Goal: Task Accomplishment & Management: Manage account settings

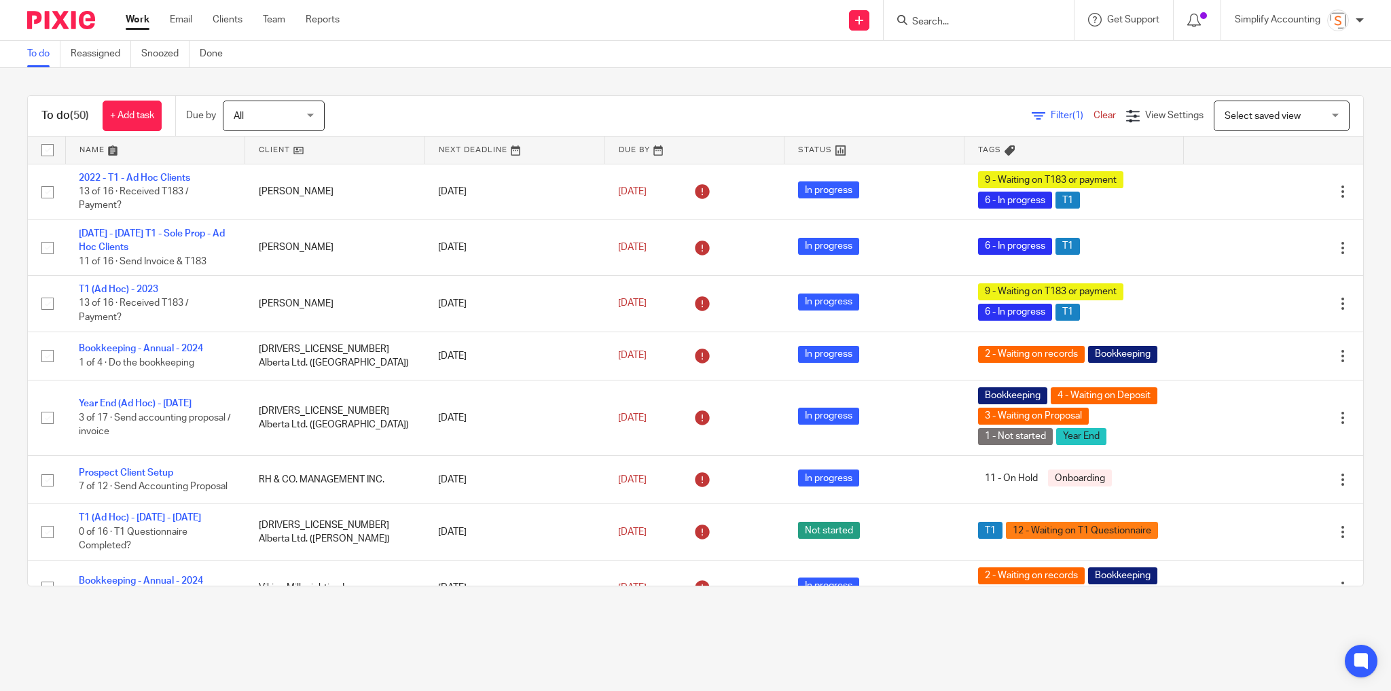
click at [1012, 26] on input "Search" at bounding box center [972, 22] width 122 height 12
drag, startPoint x: 1012, startPoint y: 16, endPoint x: 899, endPoint y: 17, distance: 112.7
click at [899, 17] on div "605.836" at bounding box center [976, 20] width 158 height 17
type input "780.239.5372"
drag, startPoint x: 987, startPoint y: 15, endPoint x: 893, endPoint y: 17, distance: 93.7
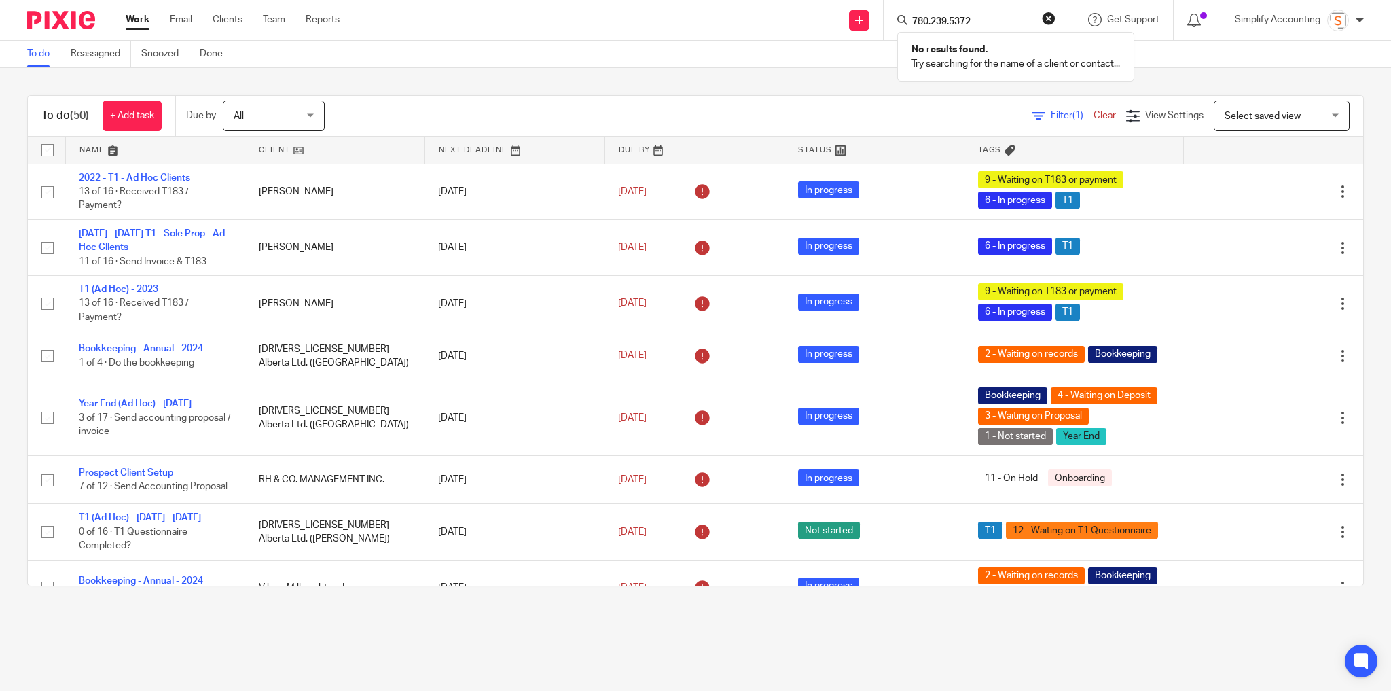
click at [890, 17] on div "780.239.5372 No results found. Try searching for the name of a client or contac…" at bounding box center [978, 20] width 190 height 40
click at [987, 16] on input "780.239.5372" at bounding box center [972, 22] width 122 height 12
drag, startPoint x: 976, startPoint y: 17, endPoint x: 857, endPoint y: 18, distance: 118.8
click at [857, 18] on div "Send new email Create task Add client Request signature 780.239.5372 No results…" at bounding box center [875, 20] width 1031 height 40
click at [1019, 12] on form at bounding box center [983, 20] width 145 height 17
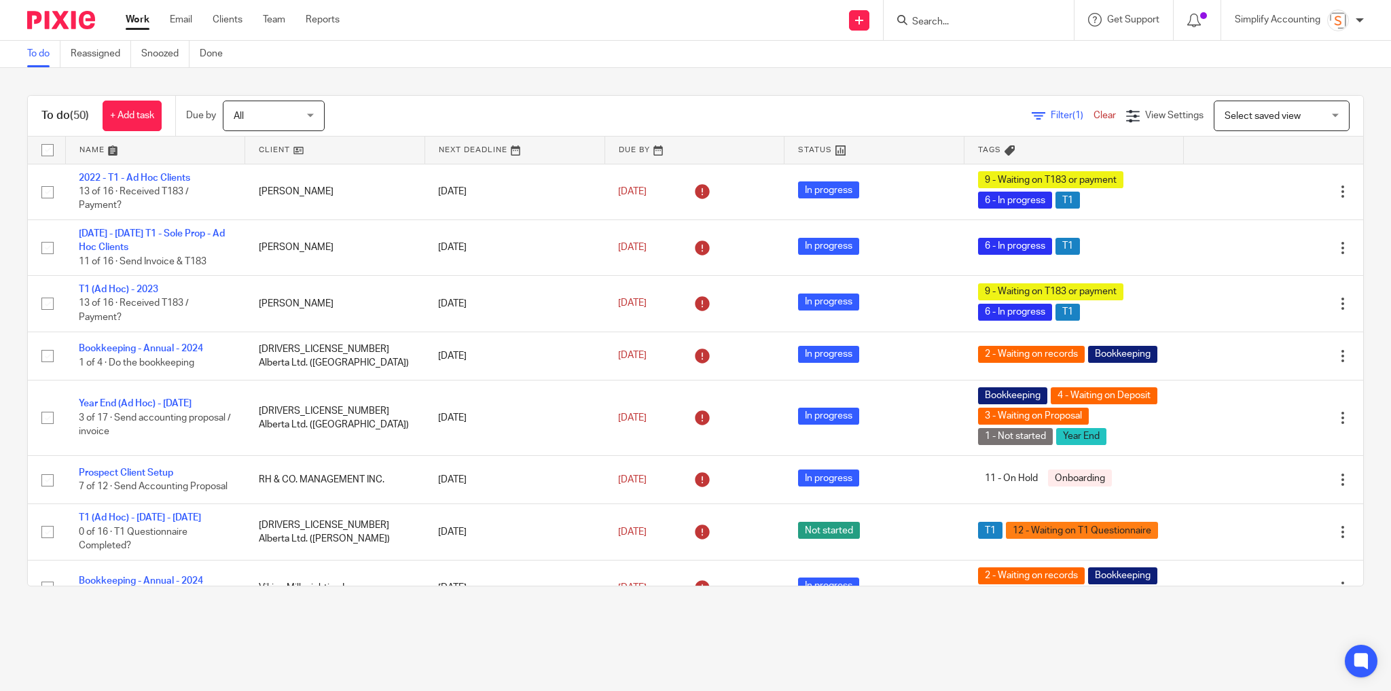
click at [957, 17] on input "Search" at bounding box center [972, 22] width 122 height 12
type input "613.505"
click at [1047, 19] on button "reset" at bounding box center [1049, 19] width 14 height 14
click at [965, 24] on input "Search" at bounding box center [972, 22] width 122 height 12
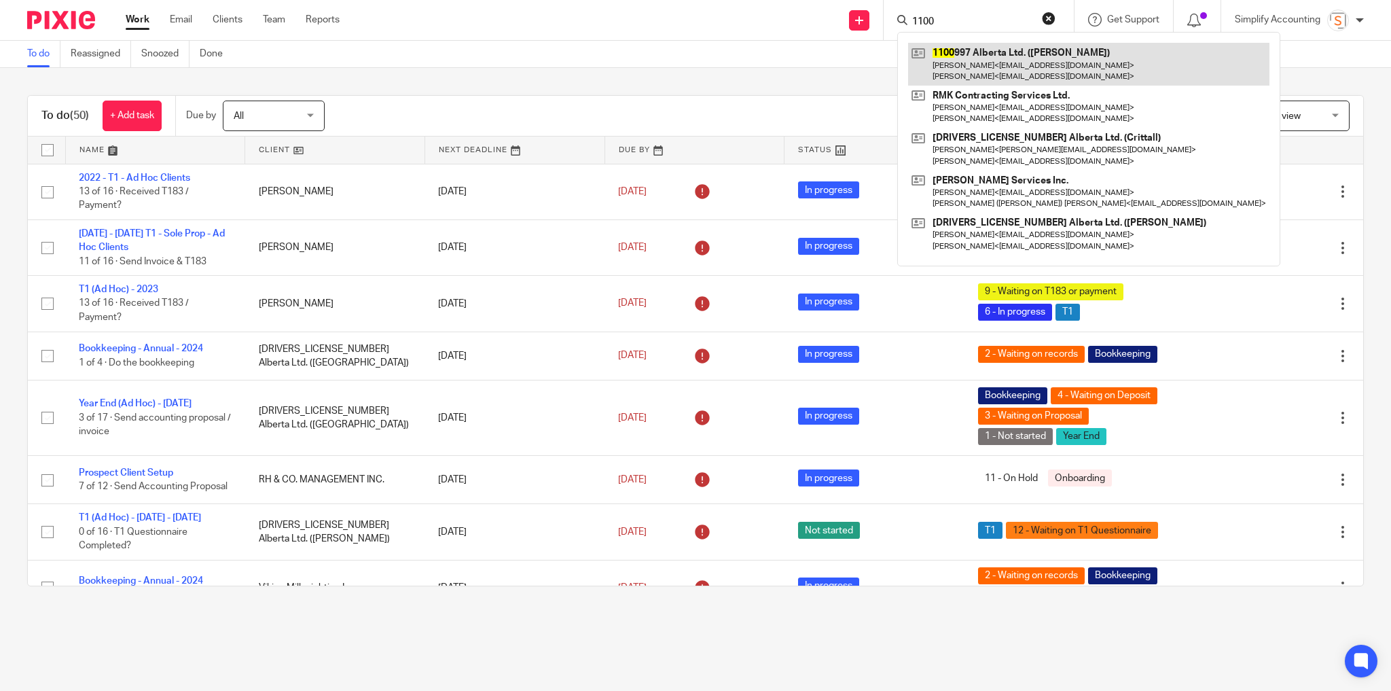
type input "1100"
click at [982, 52] on link at bounding box center [1088, 64] width 361 height 42
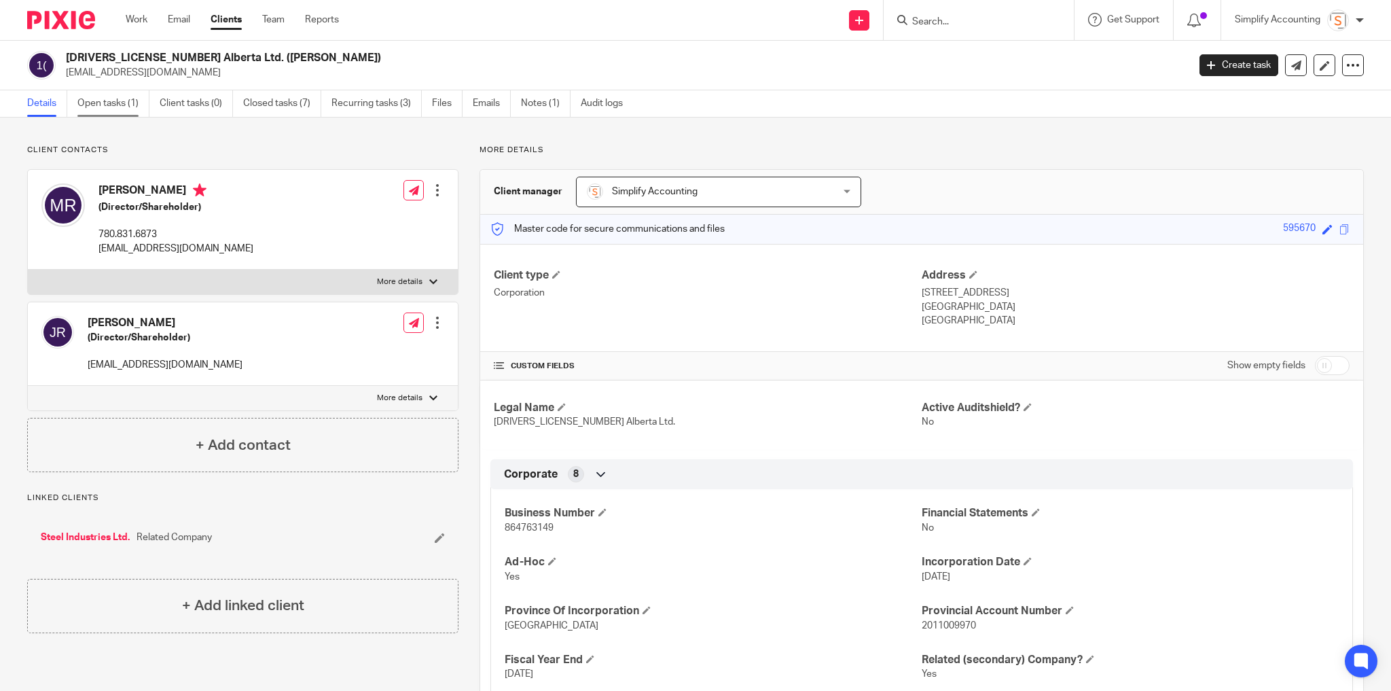
click at [105, 104] on link "Open tasks (1)" at bounding box center [113, 103] width 72 height 26
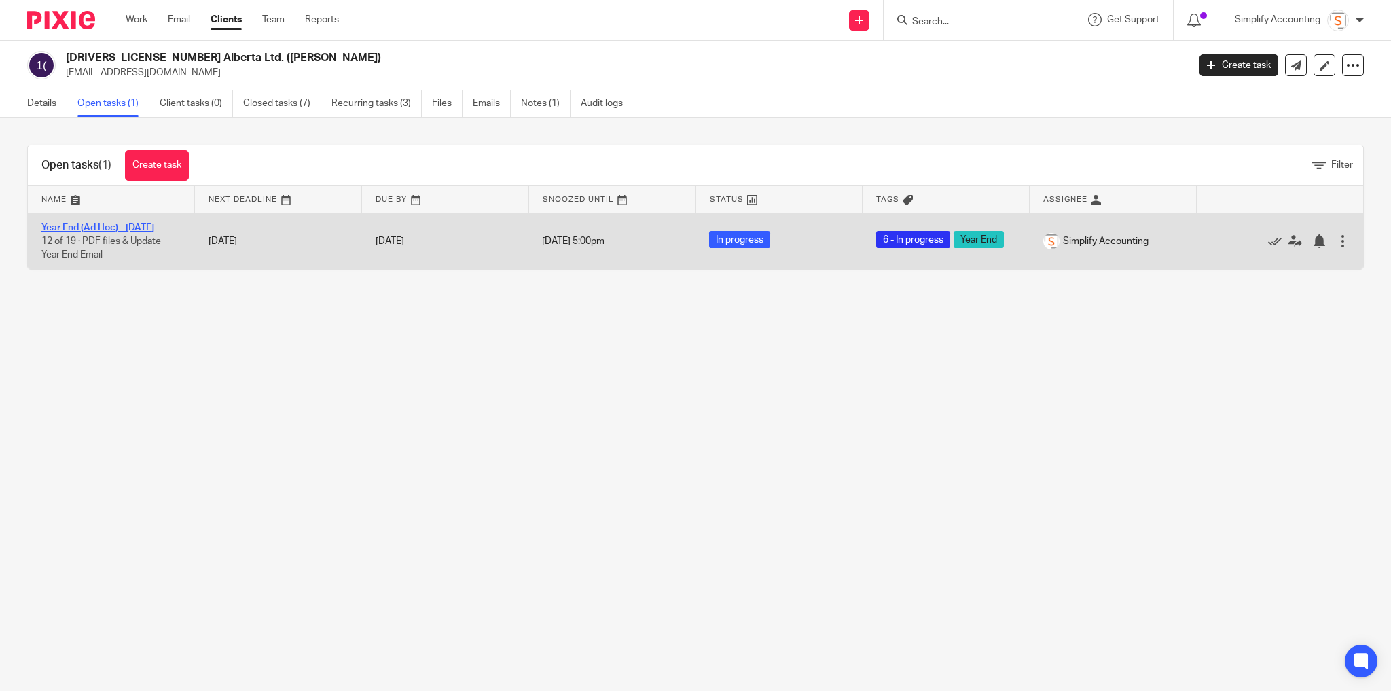
click at [154, 223] on link "Year End (Ad Hoc) - [DATE]" at bounding box center [97, 228] width 113 height 10
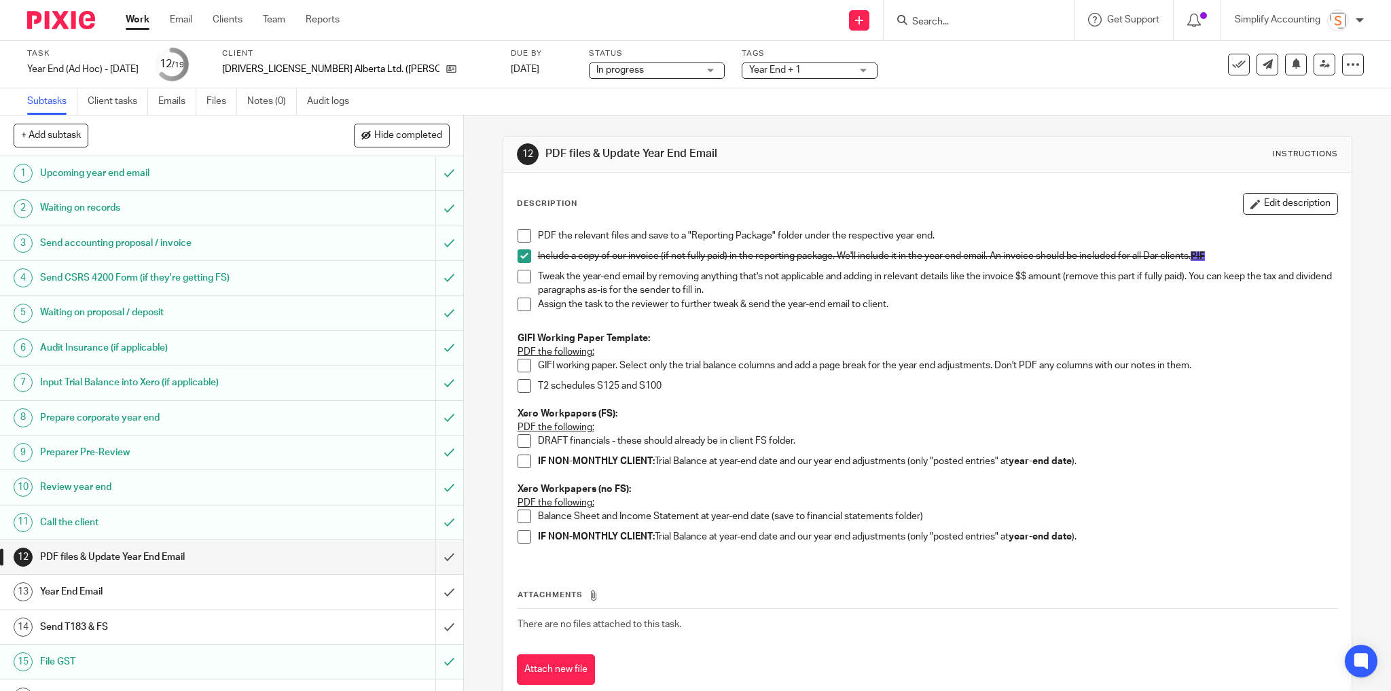
drag, startPoint x: 519, startPoint y: 227, endPoint x: 520, endPoint y: 234, distance: 6.8
click at [519, 227] on div "PDF the relevant files and save to a "Reporting Package" folder under the respe…" at bounding box center [928, 391] width 834 height 338
click at [505, 357] on div "Description Edit description PDF the relevant files and save to a "Reporting Pa…" at bounding box center [927, 438] width 849 height 532
click at [517, 361] on span at bounding box center [524, 366] width 14 height 14
click at [518, 382] on span at bounding box center [524, 386] width 14 height 14
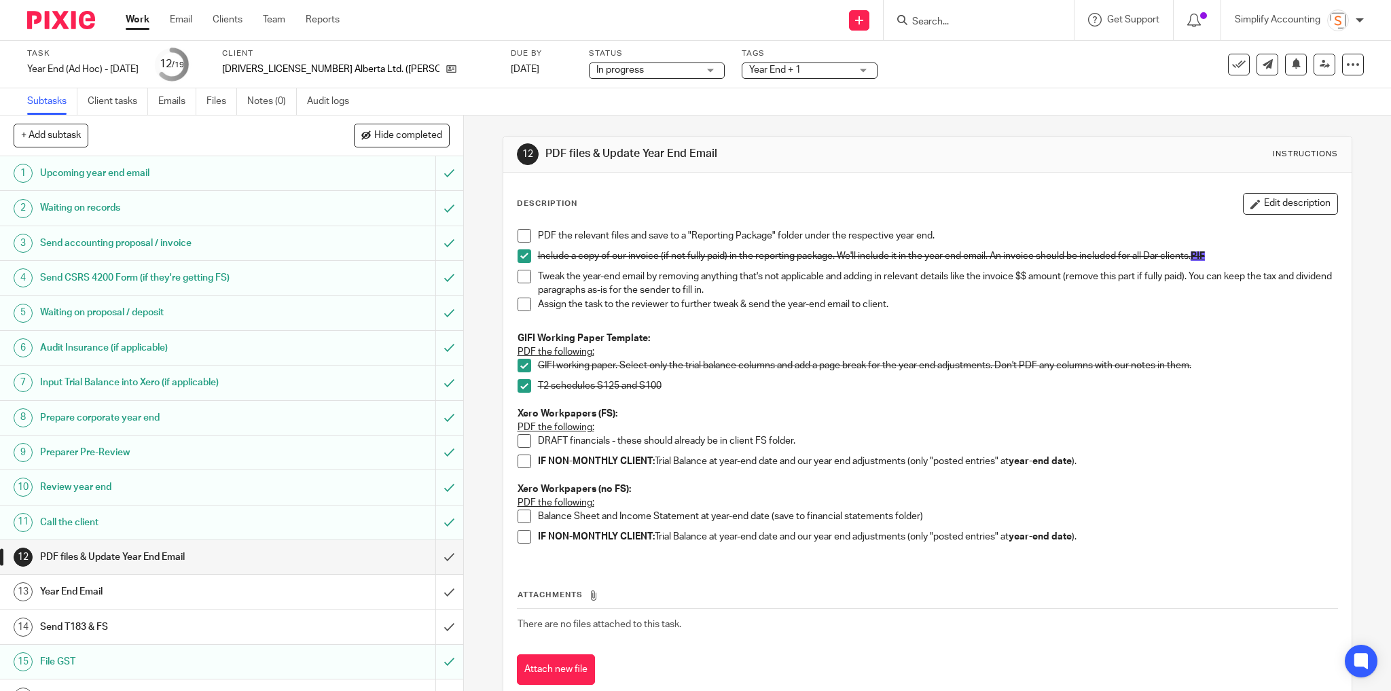
click at [519, 278] on span at bounding box center [524, 277] width 14 height 14
click at [522, 305] on span at bounding box center [524, 304] width 14 height 14
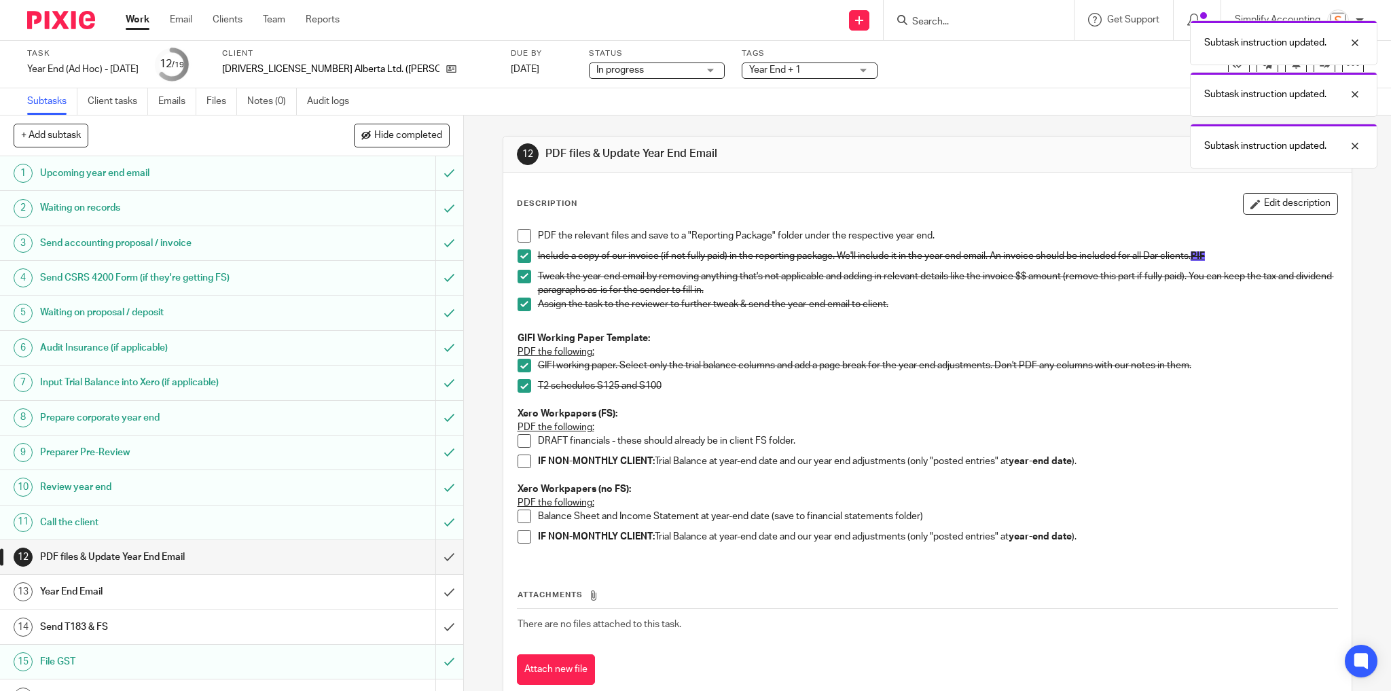
click at [517, 234] on span at bounding box center [524, 236] width 14 height 14
click at [443, 556] on input "submit" at bounding box center [231, 557] width 463 height 34
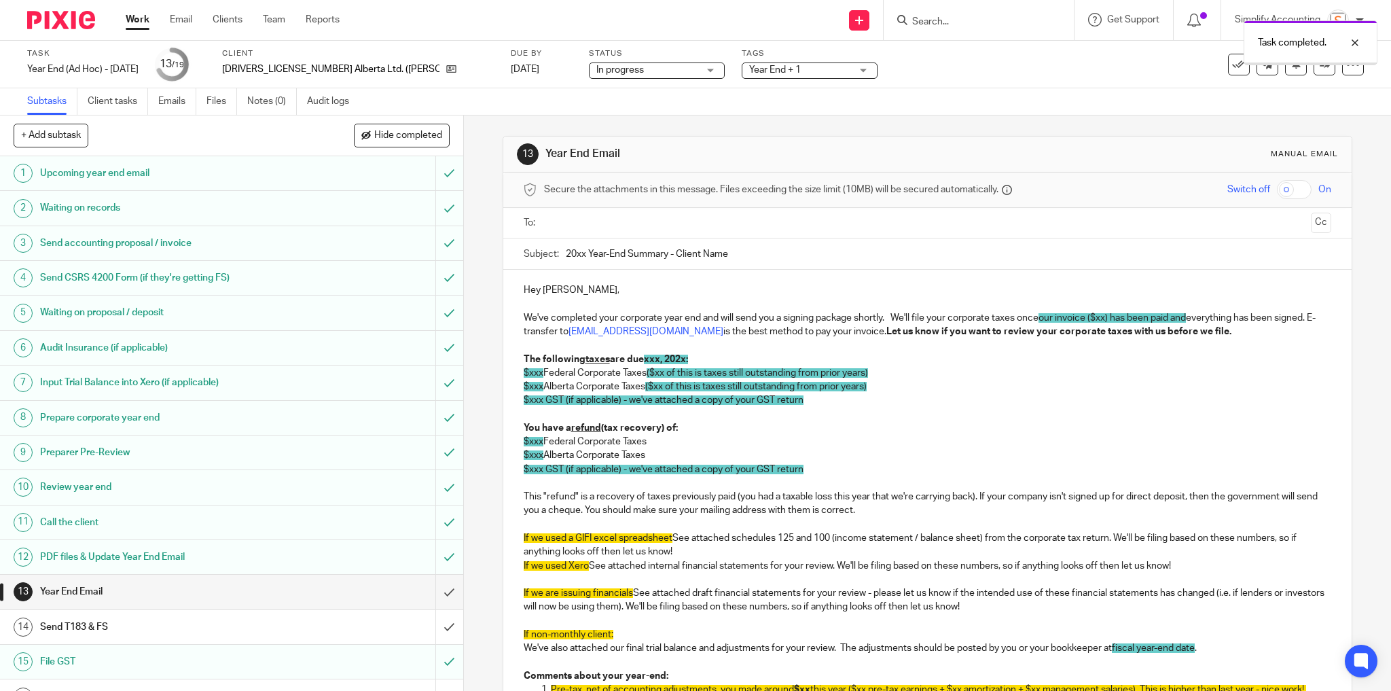
drag, startPoint x: 570, startPoint y: 256, endPoint x: 596, endPoint y: 260, distance: 26.1
click at [570, 256] on input "20xx Year-End Summary - Client Name" at bounding box center [949, 253] width 766 height 31
drag, startPoint x: 676, startPoint y: 251, endPoint x: 893, endPoint y: 253, distance: 216.6
click at [893, 253] on input "2025 Year-End Summary - Client Name" at bounding box center [949, 253] width 766 height 31
type input "2025 Year-End Summary - 1100997 Alberta Ltd."
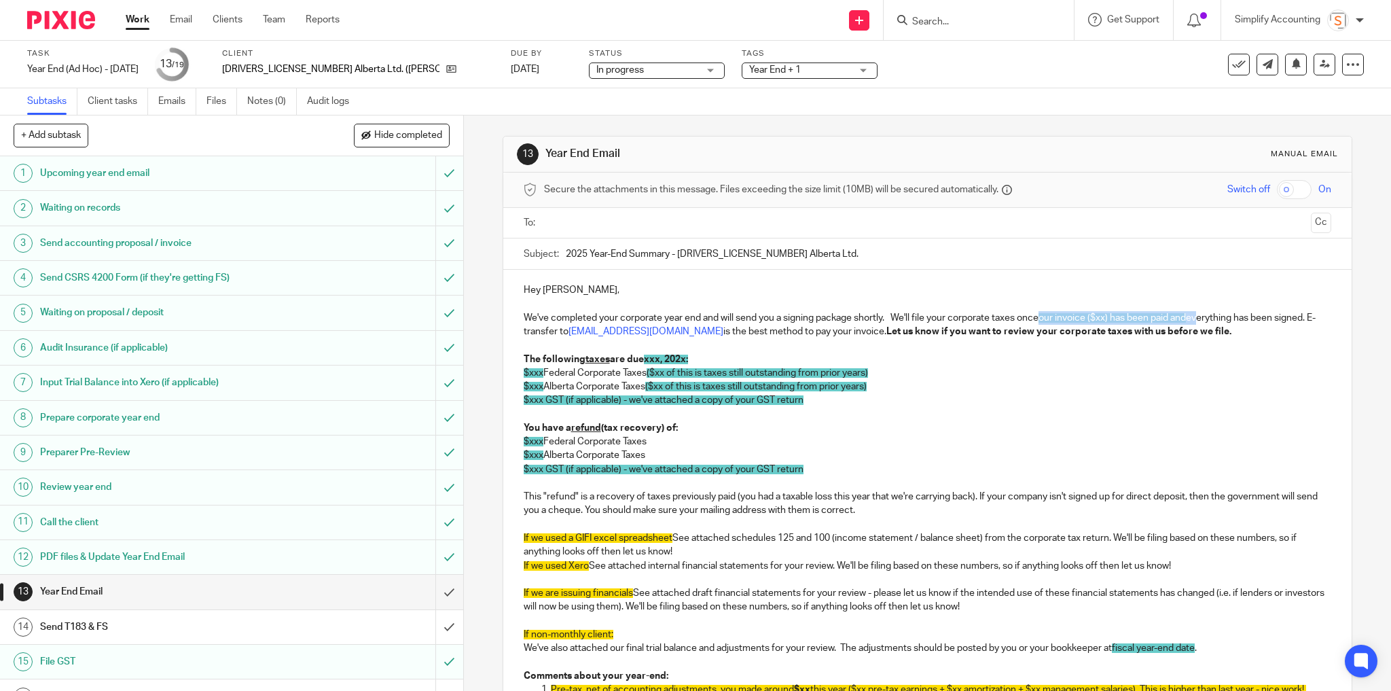
drag, startPoint x: 1042, startPoint y: 314, endPoint x: 1197, endPoint y: 319, distance: 154.9
click at [1197, 319] on p "We've completed your corporate year end and will send you a signing package sho…" at bounding box center [928, 325] width 808 height 28
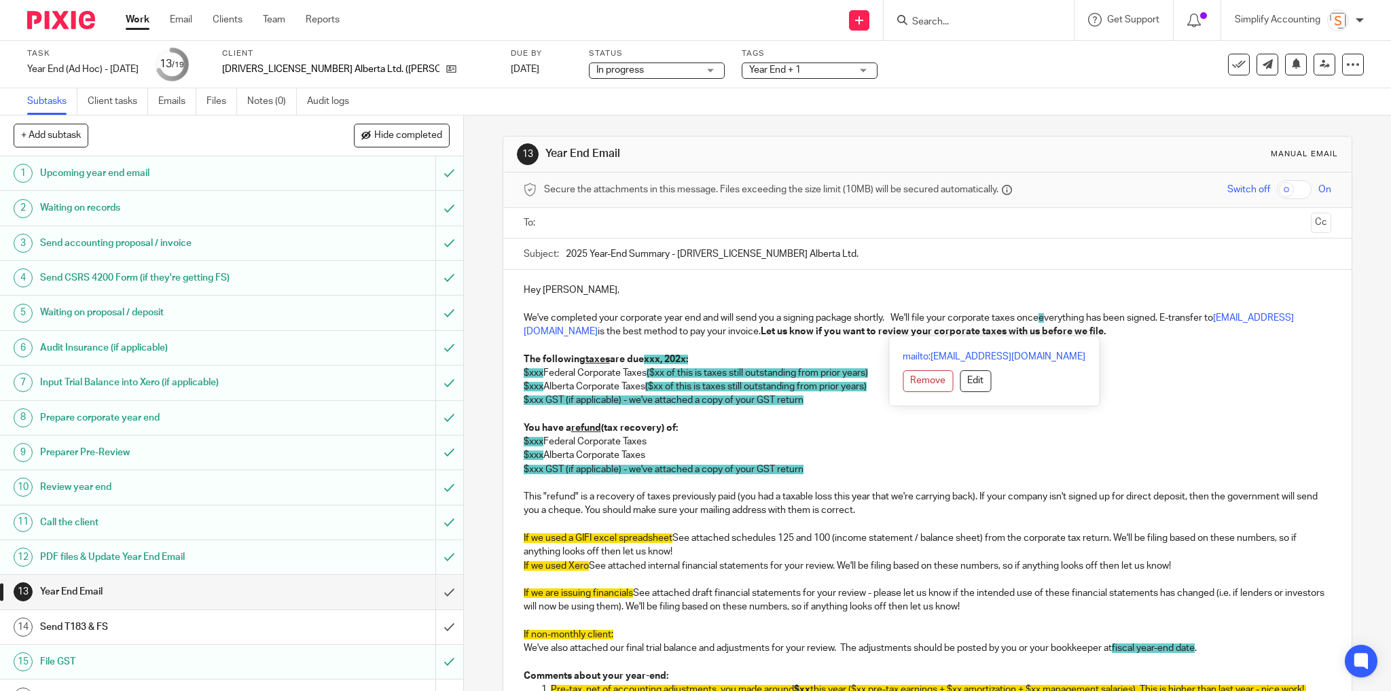
drag, startPoint x: 1165, startPoint y: 312, endPoint x: 816, endPoint y: 332, distance: 349.6
click at [816, 332] on p "We've completed your corporate year end and will send you a signing package sho…" at bounding box center [928, 325] width 808 height 28
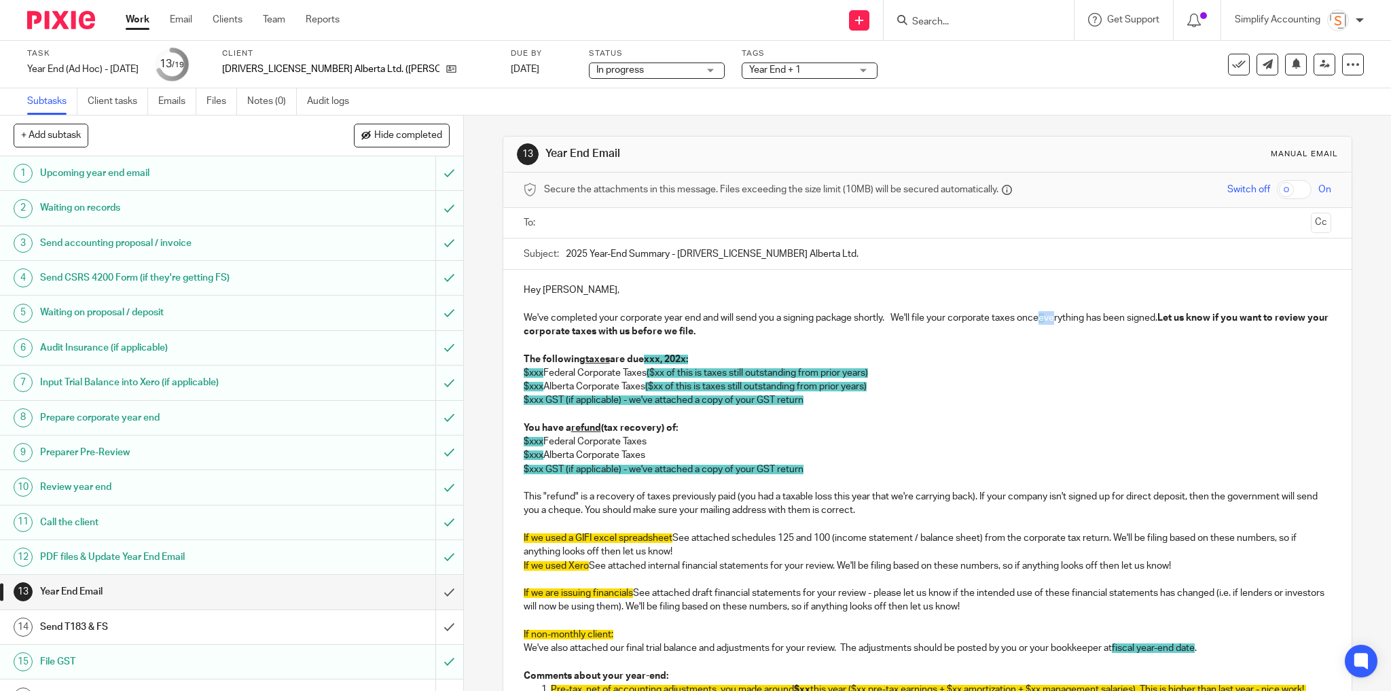
drag, startPoint x: 1040, startPoint y: 312, endPoint x: 1057, endPoint y: 312, distance: 17.7
click at [1057, 312] on p "We've completed your corporate year end and will send you a signing package sho…" at bounding box center [928, 325] width 808 height 28
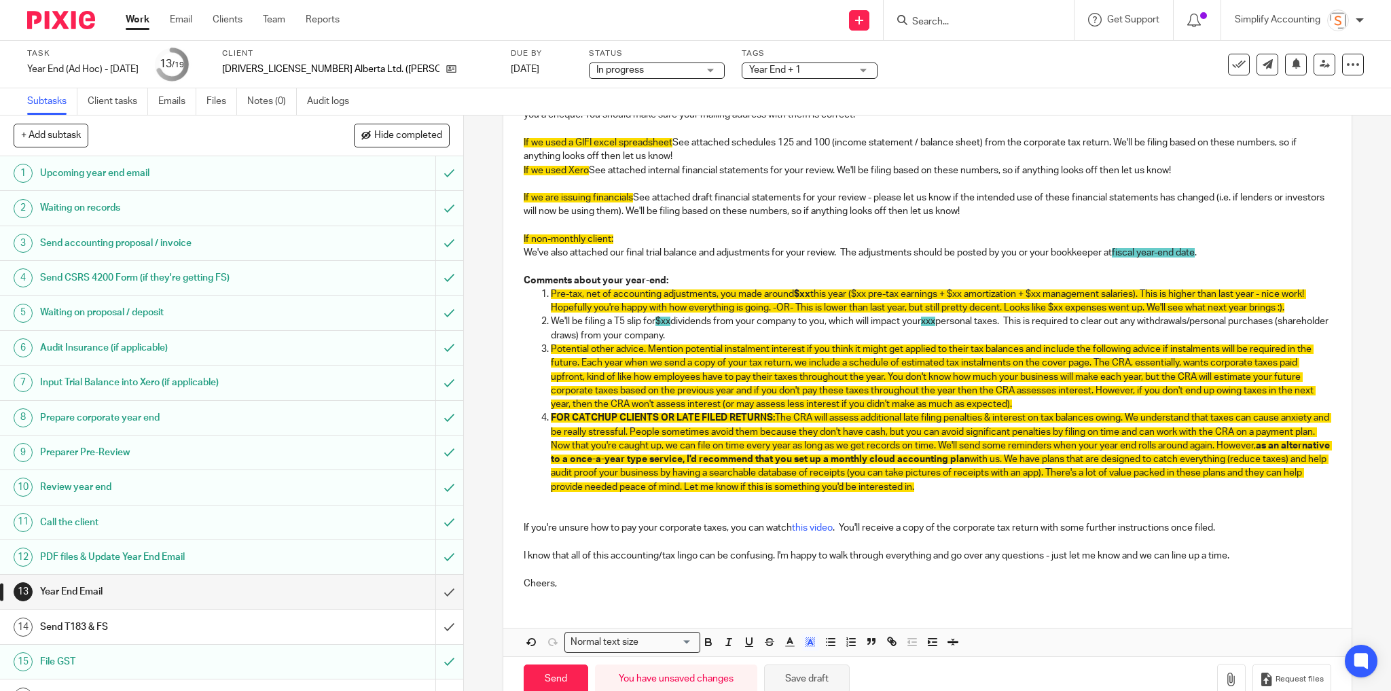
scroll to position [422, 0]
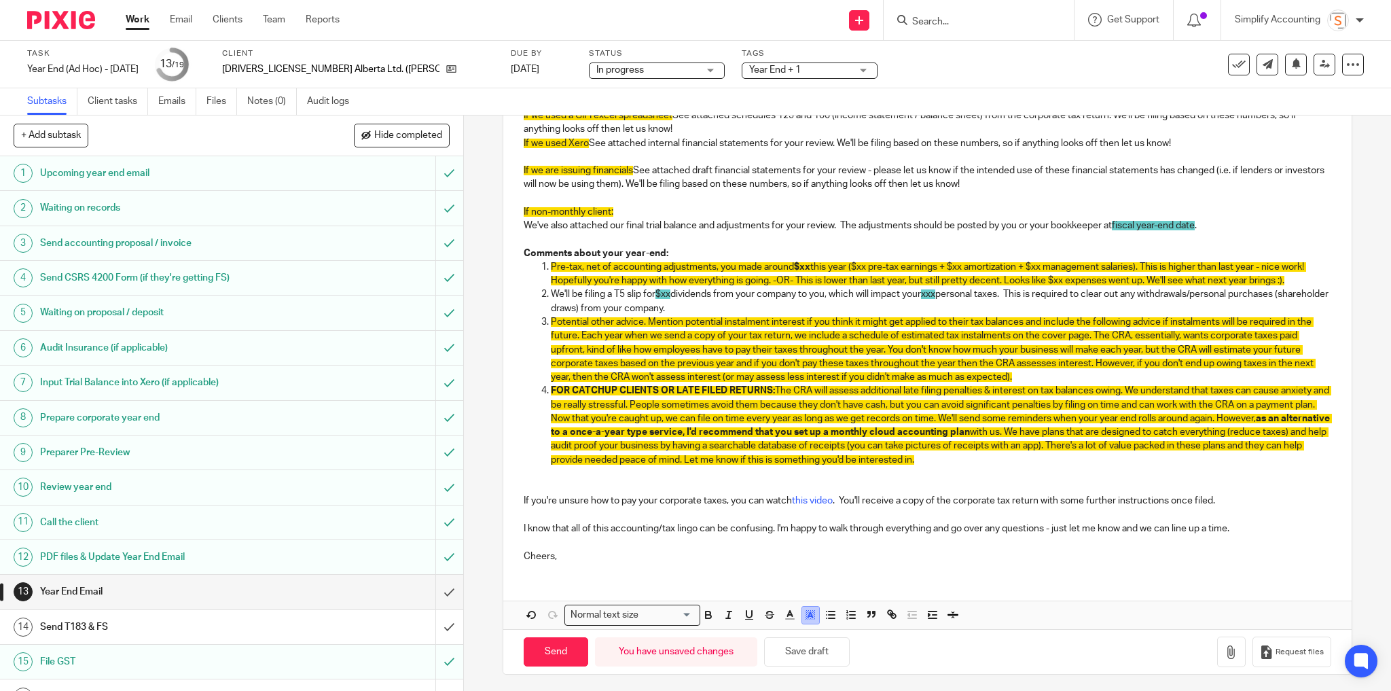
click at [808, 614] on polyline "button" at bounding box center [809, 614] width 5 height 5
click at [777, 629] on li "color:#FFFFFF" at bounding box center [781, 632] width 10 height 10
click at [801, 651] on button "Save draft" at bounding box center [807, 651] width 86 height 29
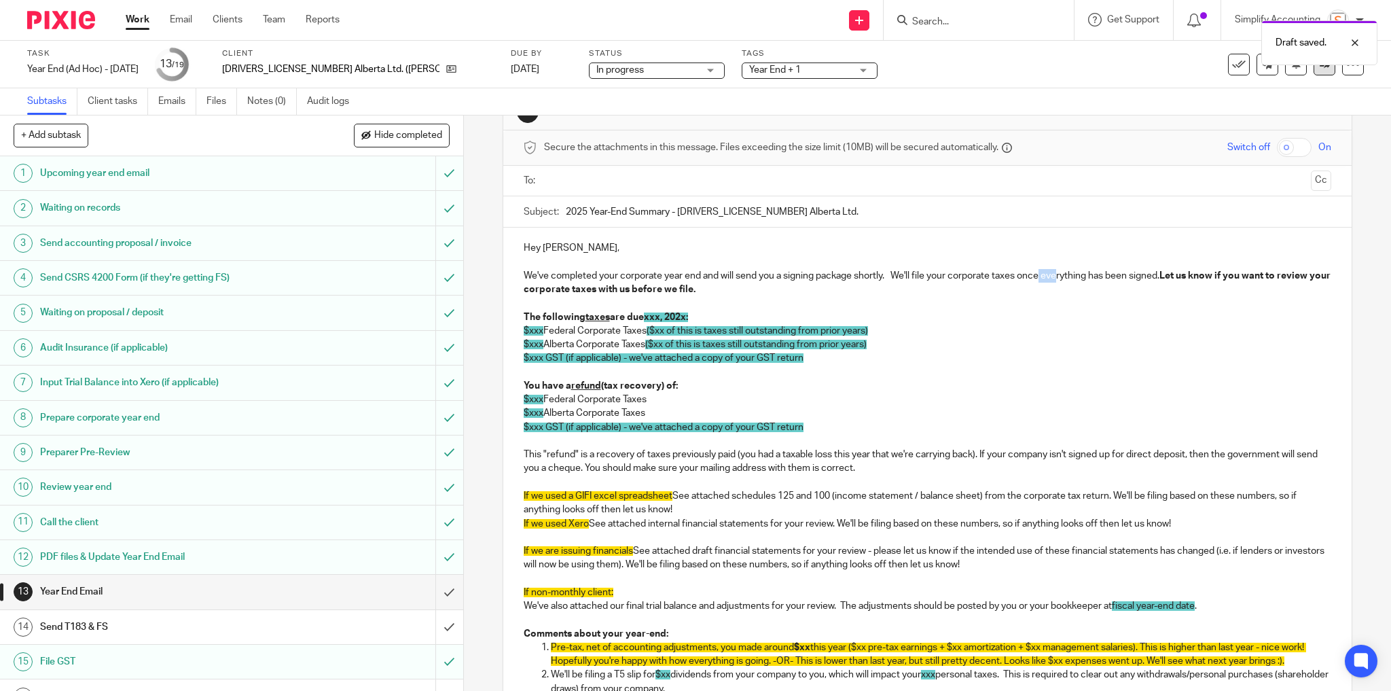
click at [1316, 75] on link at bounding box center [1324, 65] width 22 height 22
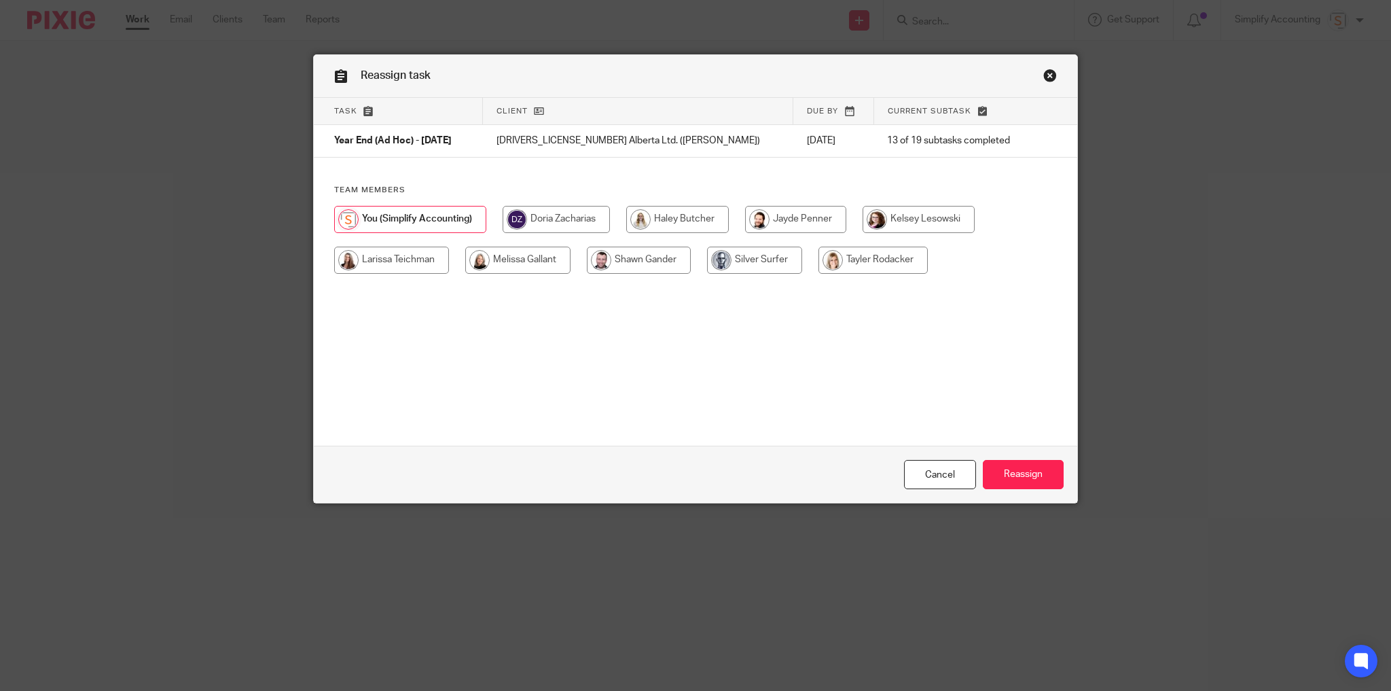
click at [510, 255] on input "radio" at bounding box center [517, 260] width 105 height 27
radio input "true"
click at [1004, 473] on input "Reassign" at bounding box center [1023, 474] width 81 height 29
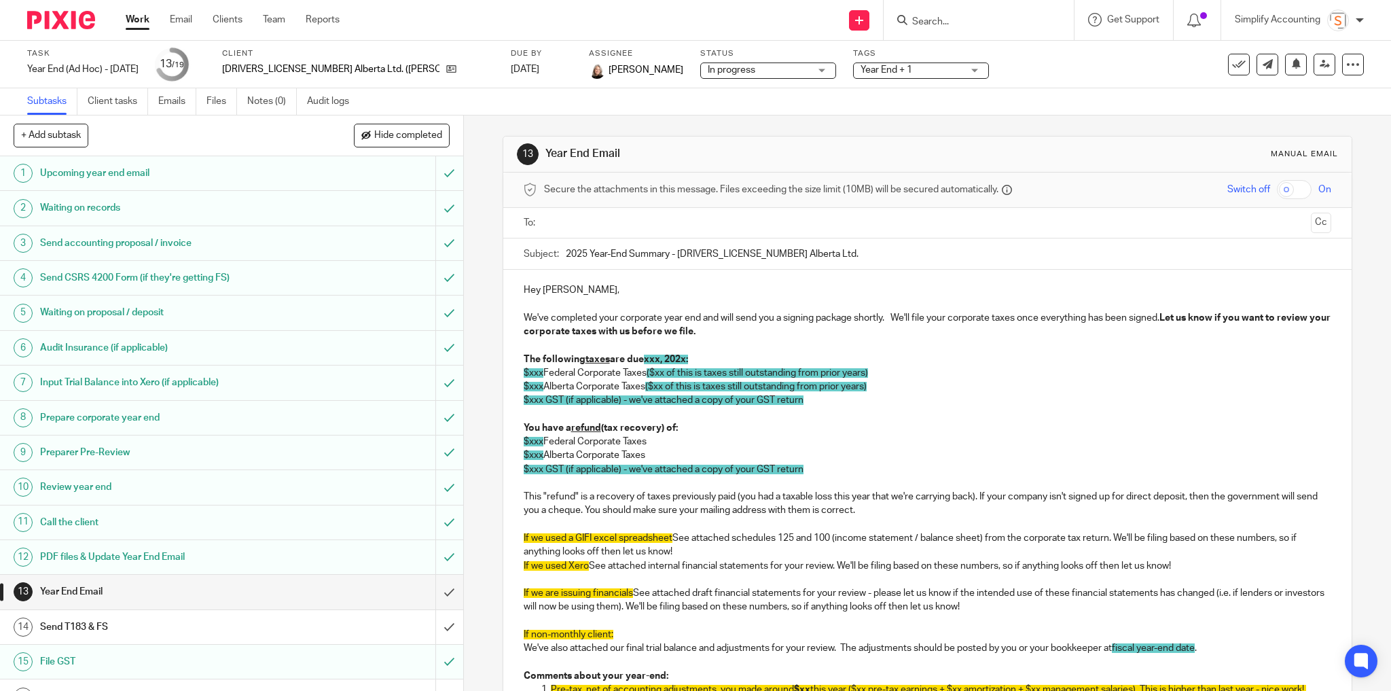
click at [132, 17] on link "Work" at bounding box center [138, 20] width 24 height 14
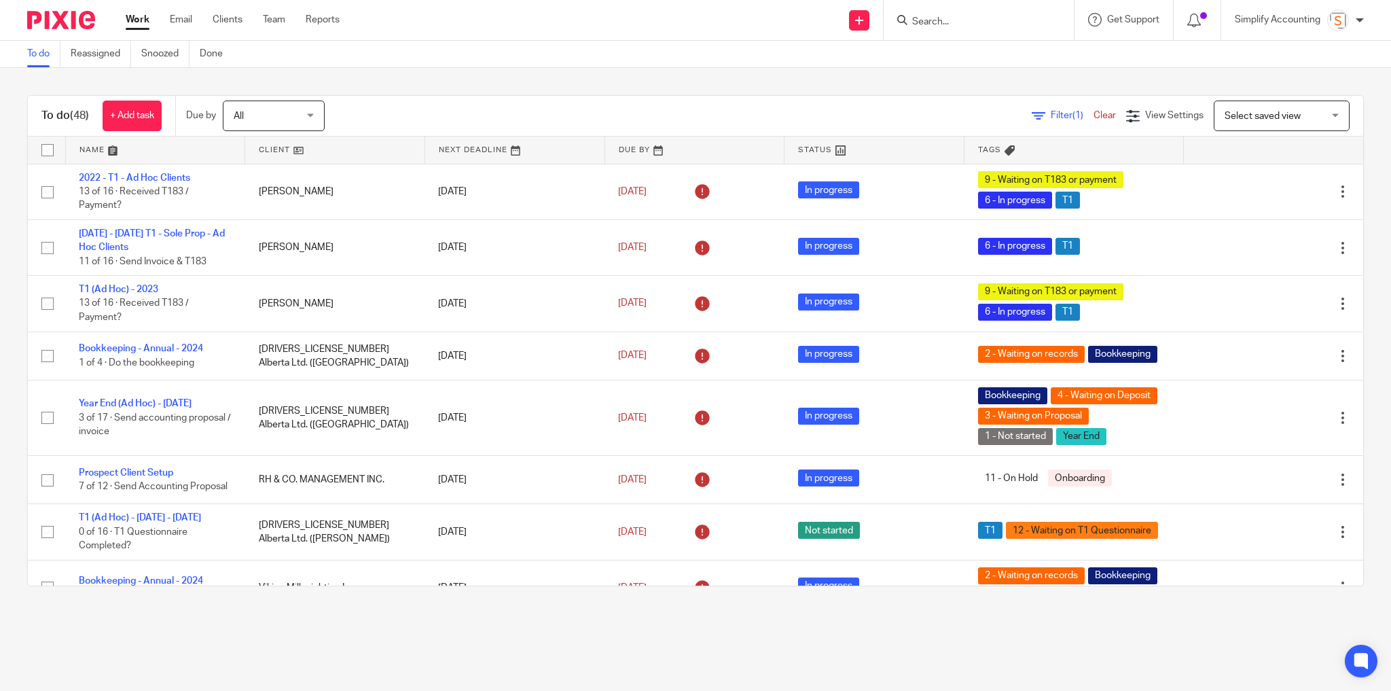
click at [144, 77] on div "To do (48) + Add task Due by All All [DATE] [DATE] This week Next week This mon…" at bounding box center [695, 340] width 1391 height 545
click at [943, 22] on input "Search" at bounding box center [972, 22] width 122 height 12
type input "ewasi"
click at [1050, 7] on div "ewasi [DRIVERS_LICENSE_NUMBER] Alberta Ltd. ( [PERSON_NAME]) [PERSON_NAME] w < …" at bounding box center [978, 20] width 190 height 40
drag, startPoint x: 1051, startPoint y: 16, endPoint x: 928, endPoint y: 44, distance: 126.8
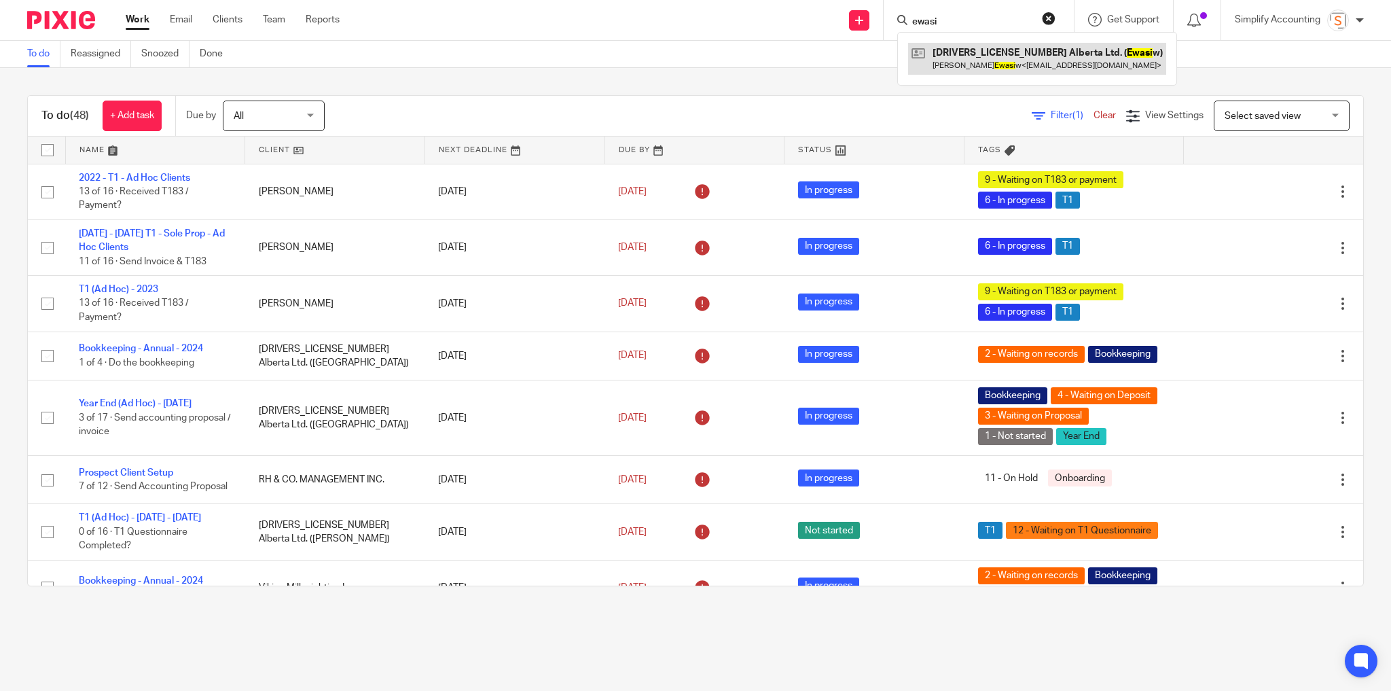
click at [1051, 16] on button "reset" at bounding box center [1049, 19] width 14 height 14
click at [967, 20] on input "Search" at bounding box center [972, 22] width 122 height 12
type input "250.258"
click at [972, 58] on link at bounding box center [1069, 58] width 323 height 31
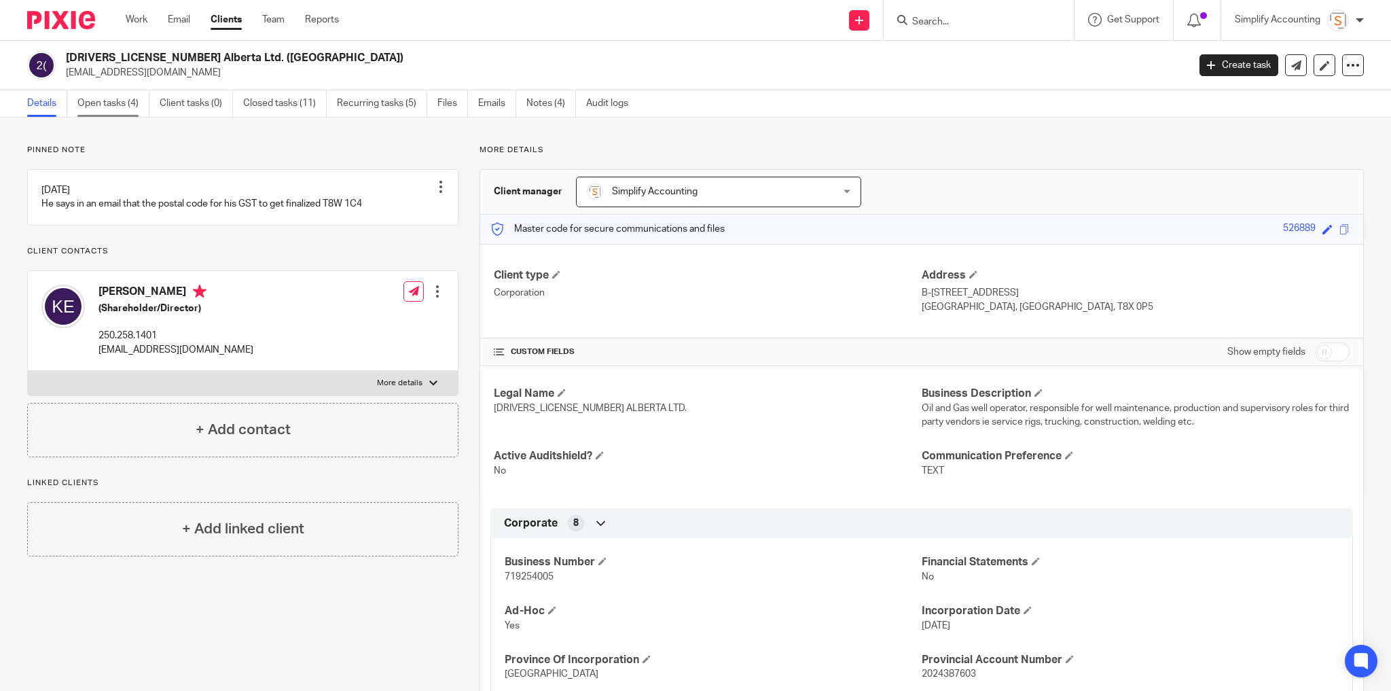
click at [96, 98] on link "Open tasks (4)" at bounding box center [113, 103] width 72 height 26
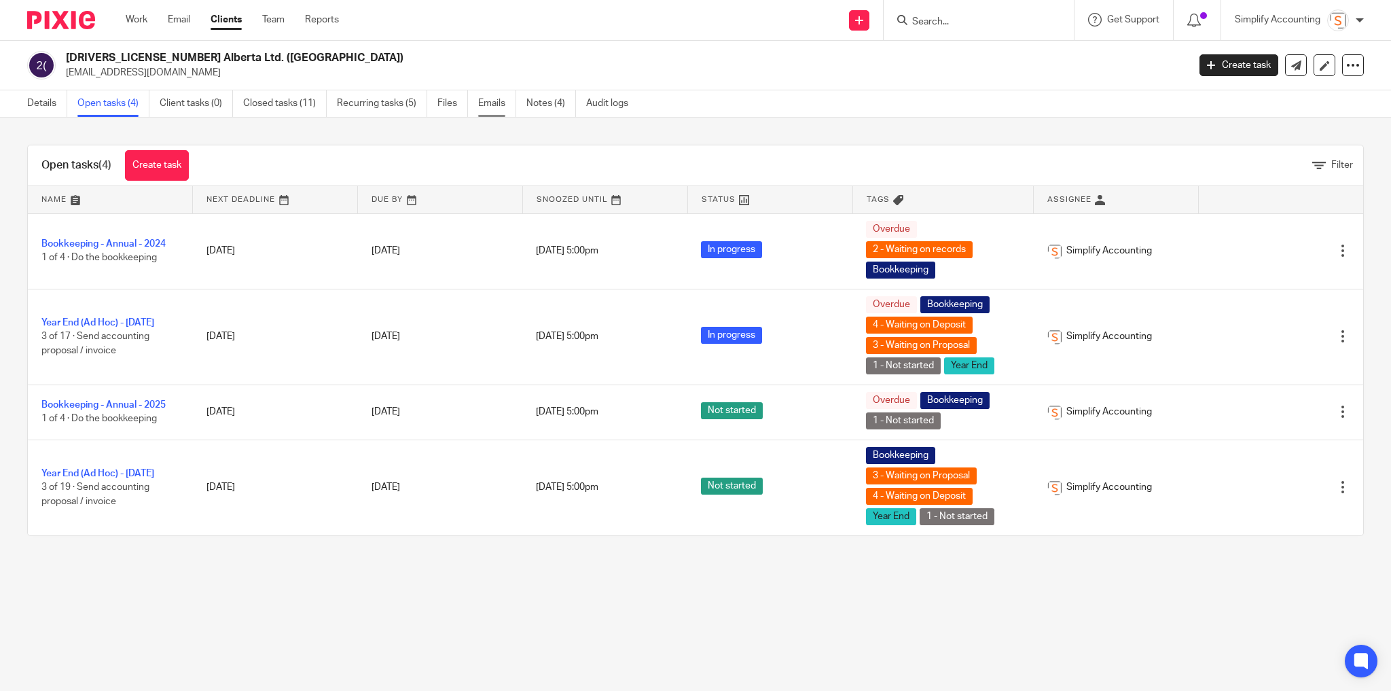
click at [491, 101] on link "Emails" at bounding box center [497, 103] width 38 height 26
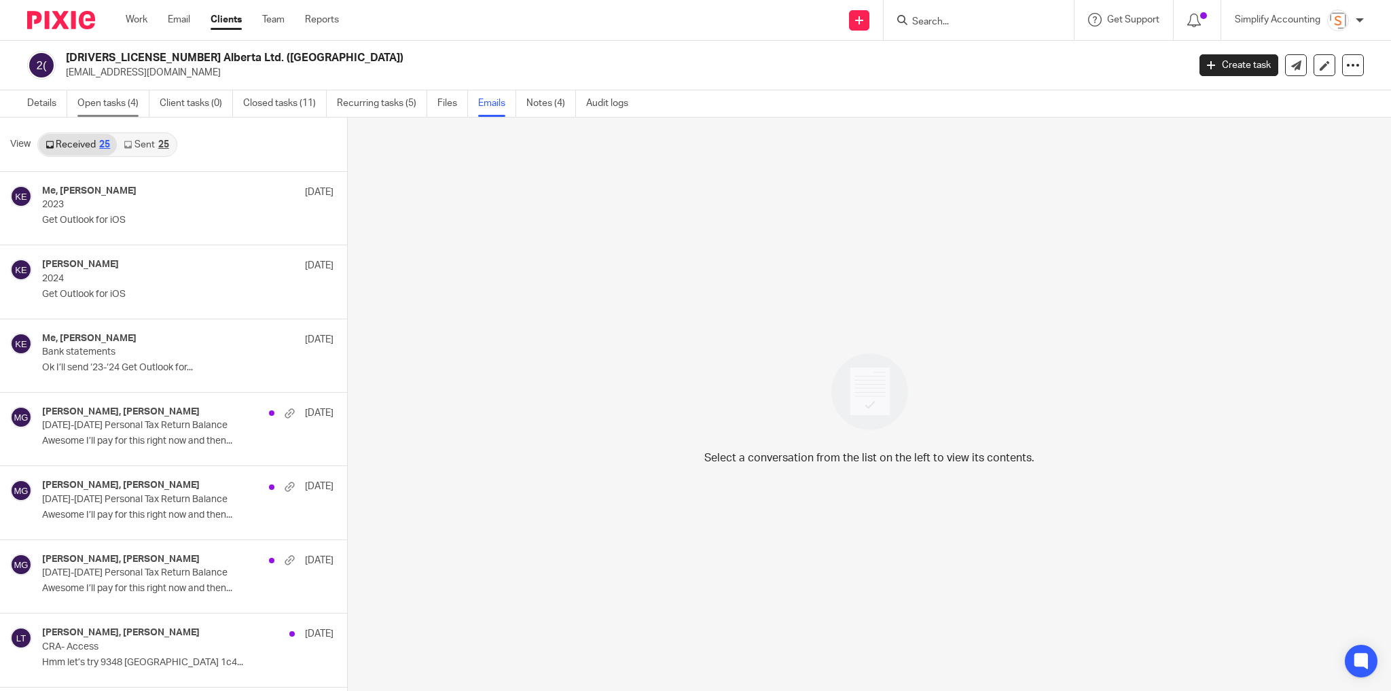
click at [112, 106] on link "Open tasks (4)" at bounding box center [113, 103] width 72 height 26
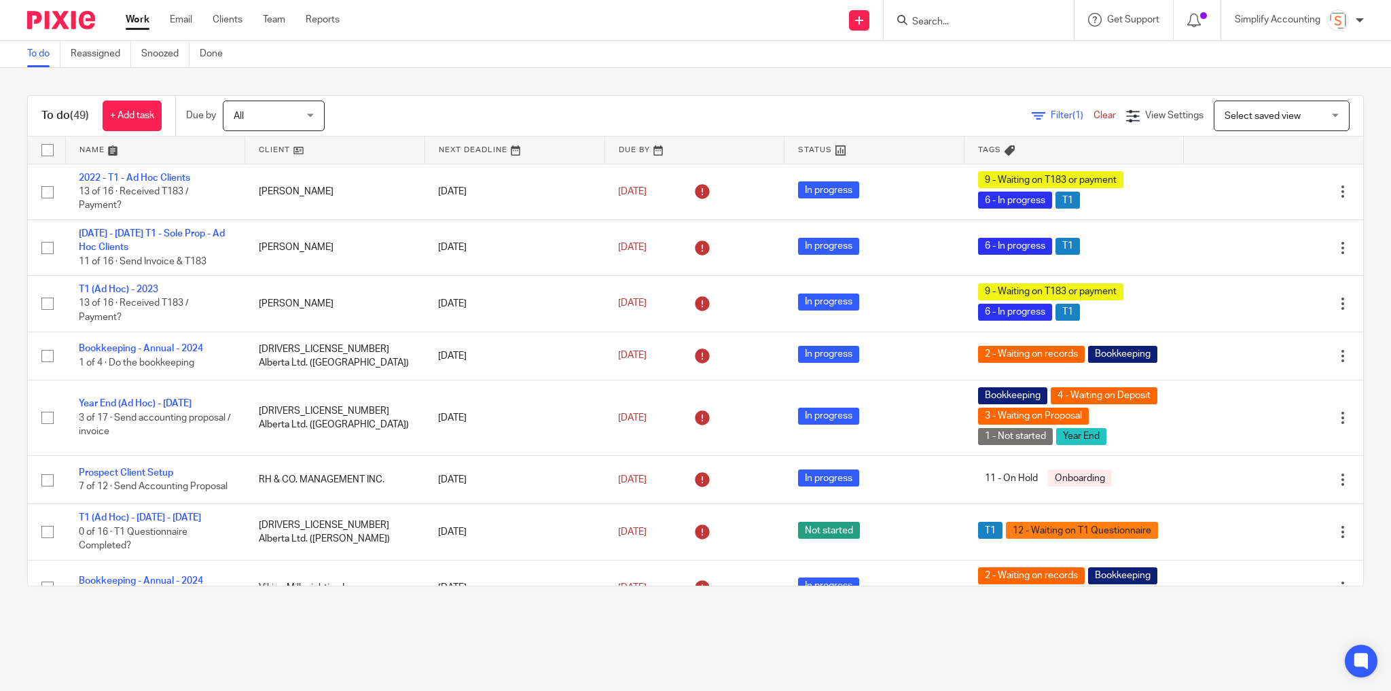
click at [953, 20] on input "Search" at bounding box center [972, 22] width 122 height 12
type input "110099"
click at [955, 67] on link at bounding box center [1023, 64] width 230 height 42
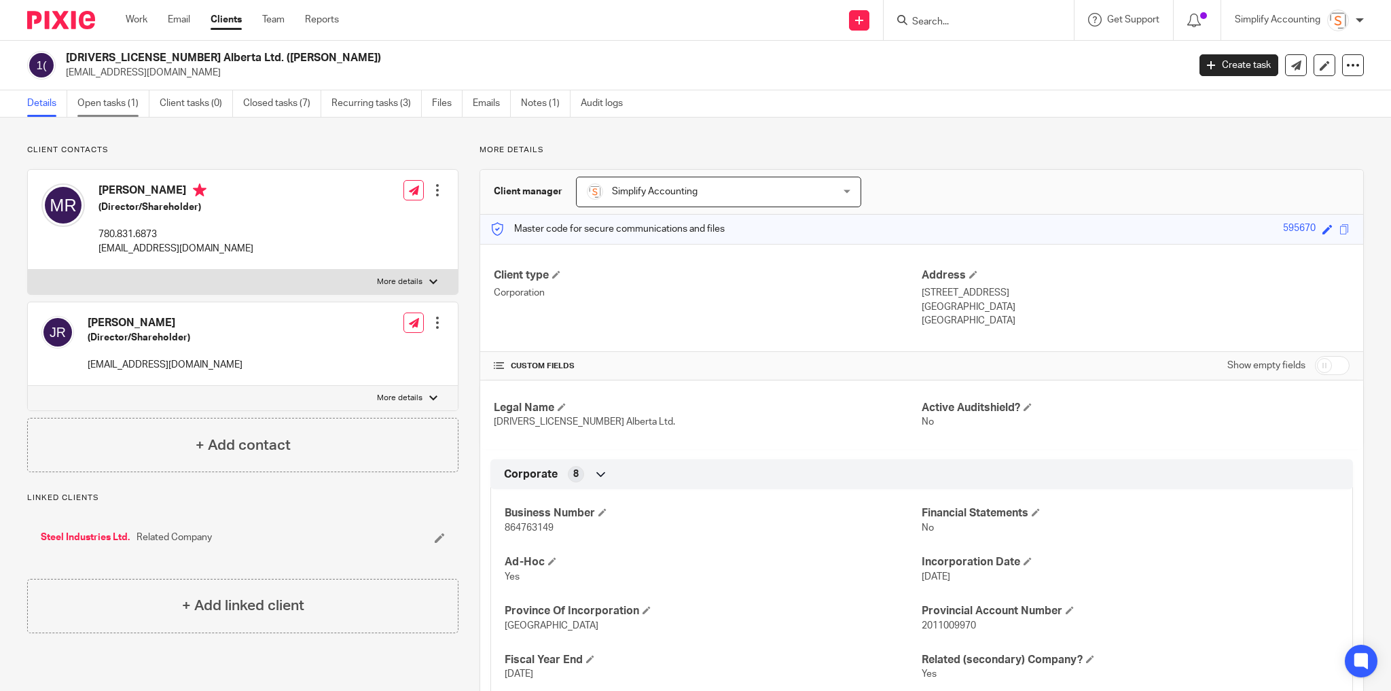
click at [123, 103] on link "Open tasks (1)" at bounding box center [113, 103] width 72 height 26
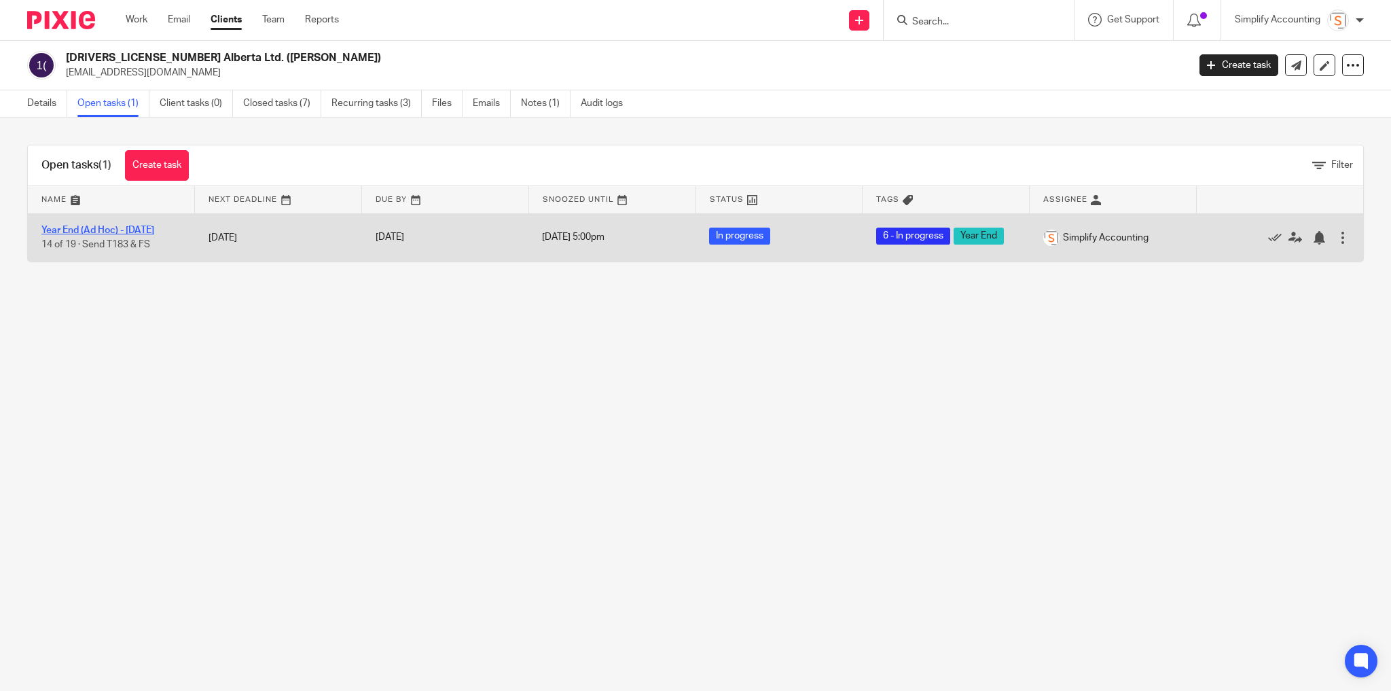
click at [125, 227] on link "Year End (Ad Hoc) - [DATE]" at bounding box center [97, 230] width 113 height 10
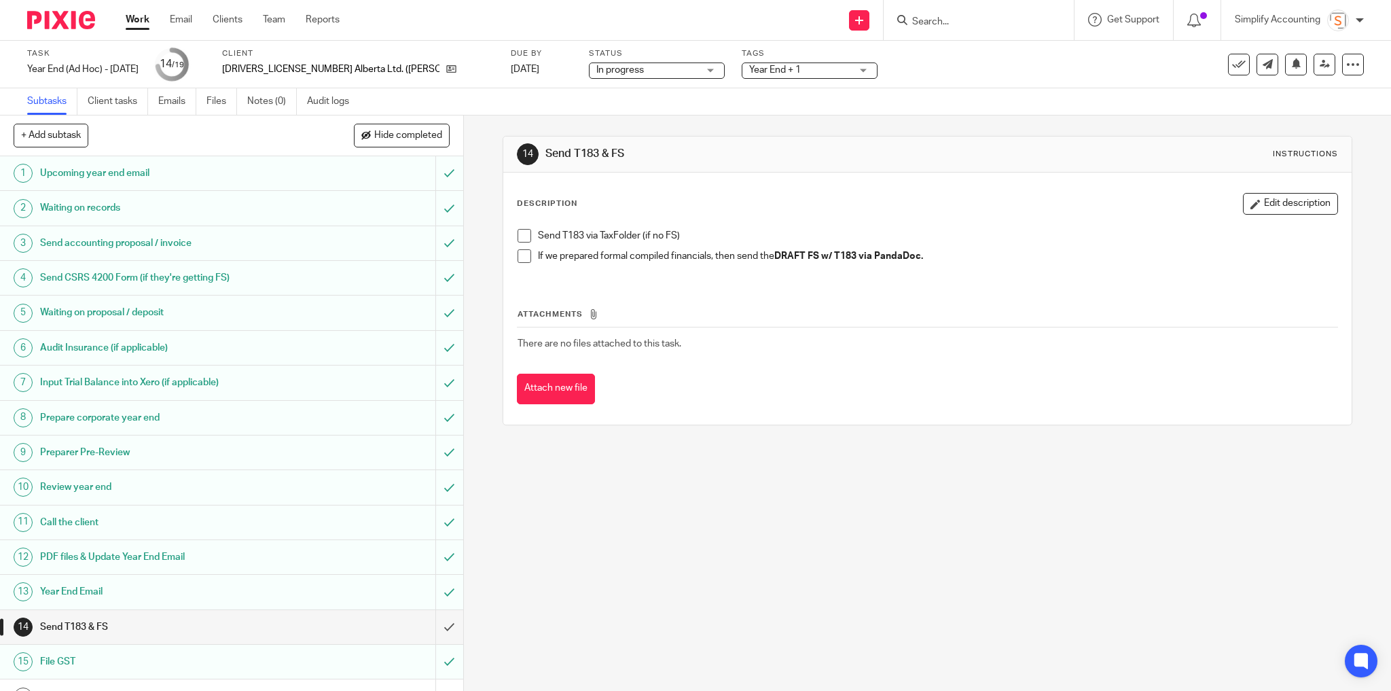
click at [520, 232] on span at bounding box center [524, 236] width 14 height 14
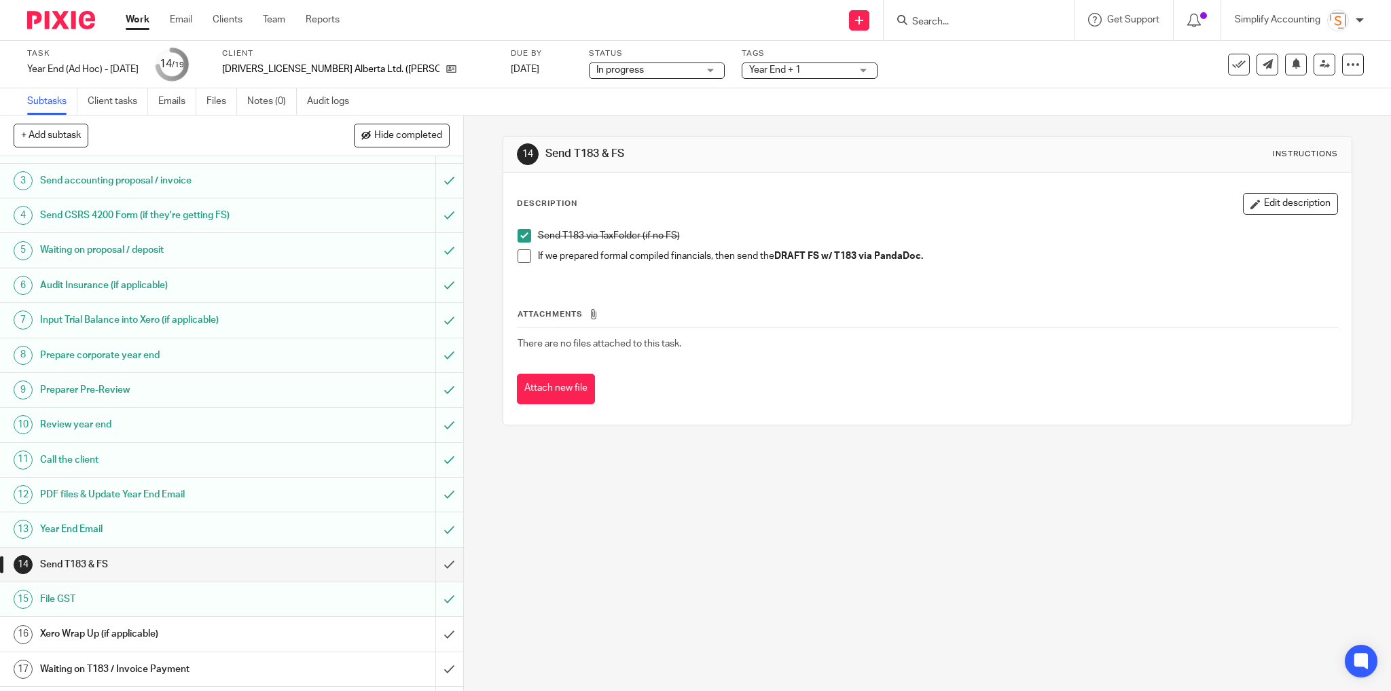
scroll to position [122, 0]
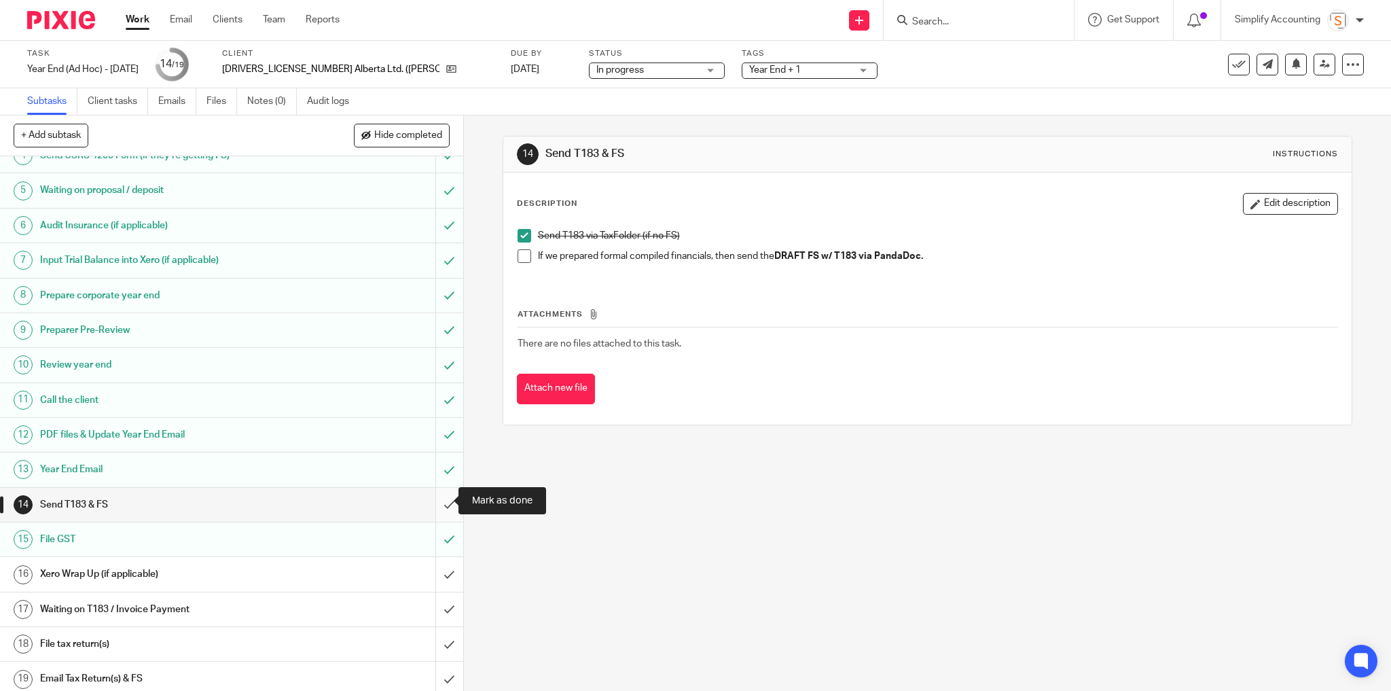
click at [440, 502] on input "submit" at bounding box center [231, 505] width 463 height 34
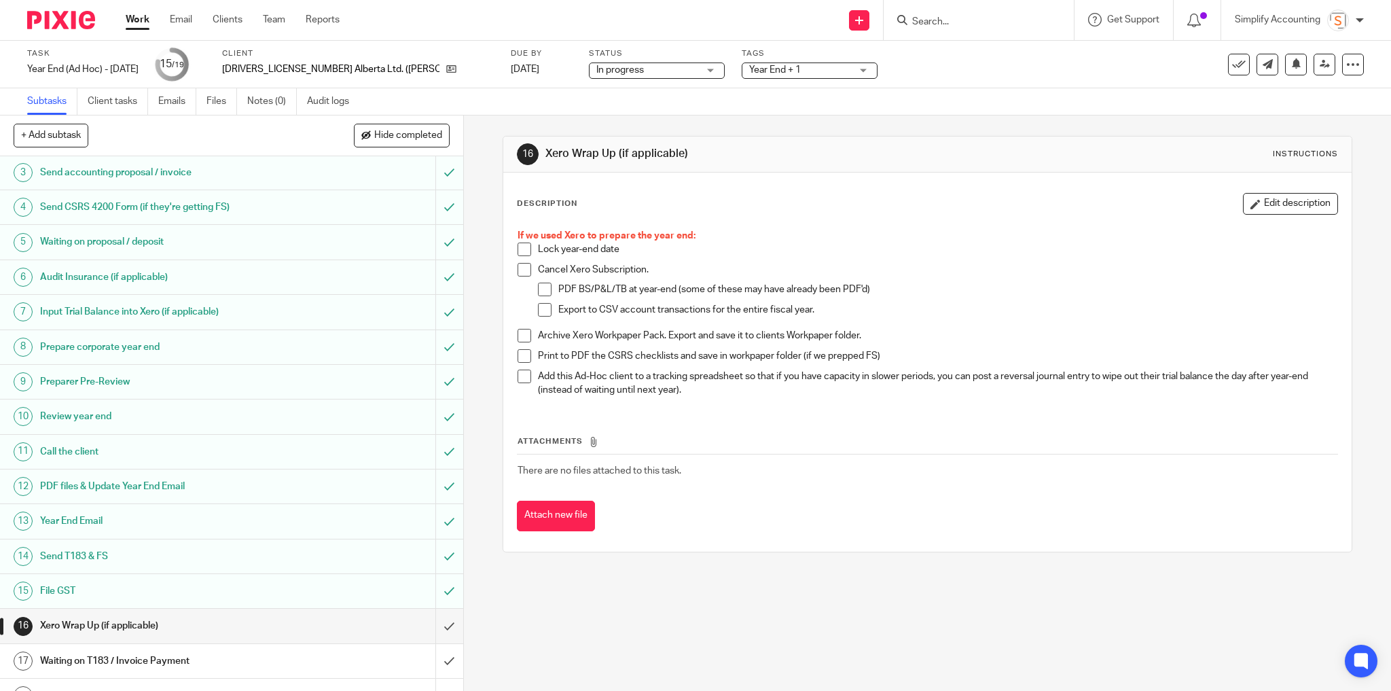
scroll to position [122, 0]
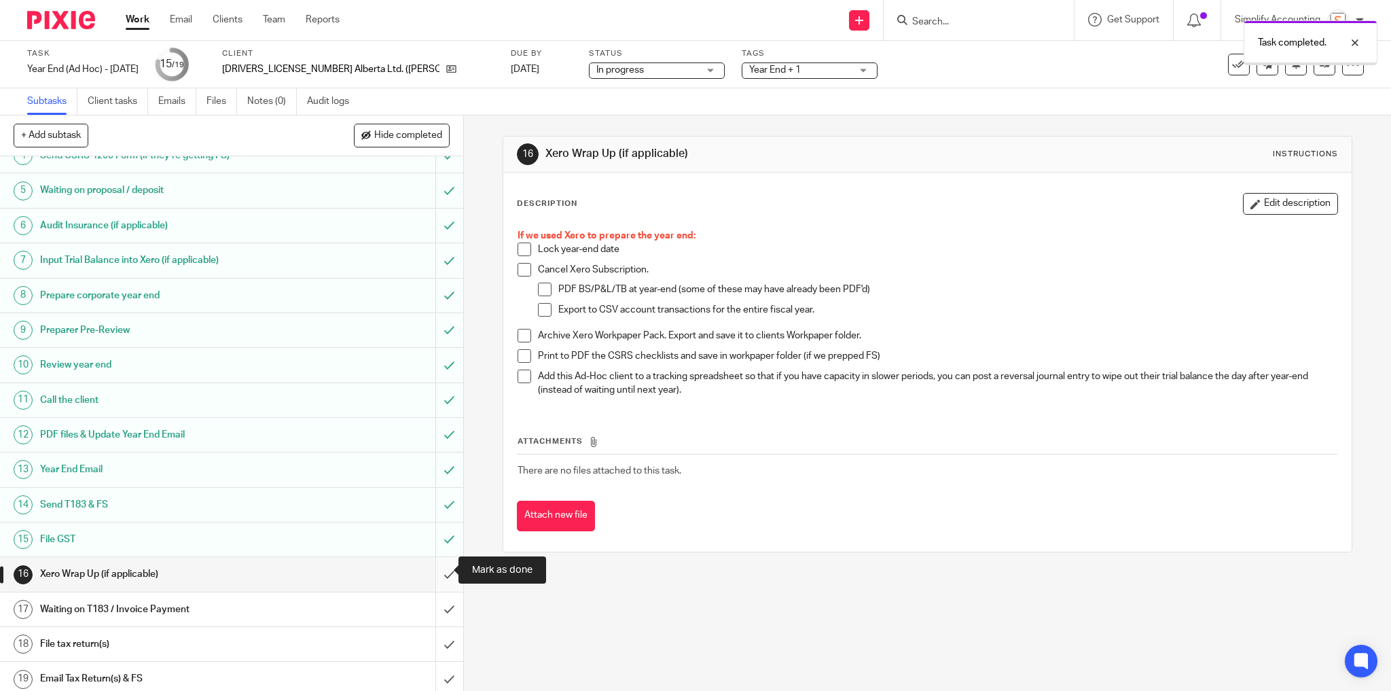
click at [439, 570] on input "submit" at bounding box center [231, 574] width 463 height 34
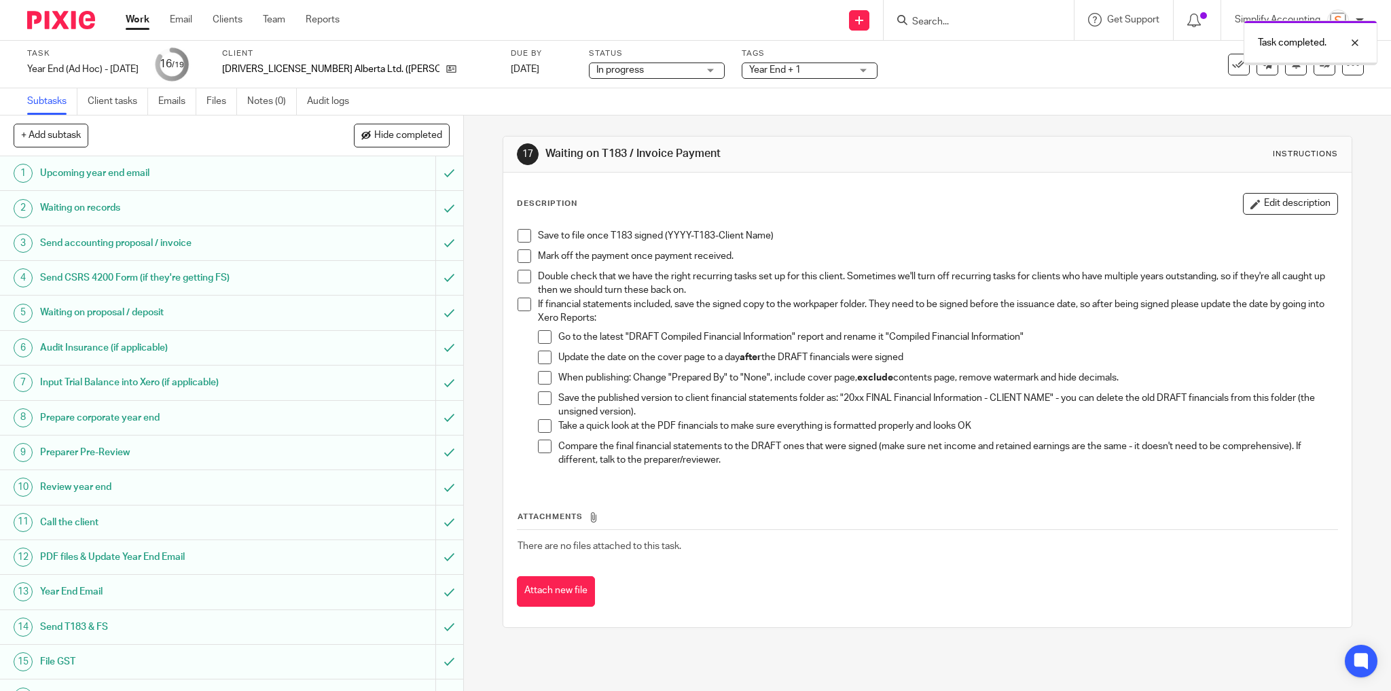
click at [749, 68] on span "Year End + 1" at bounding box center [775, 70] width 52 height 10
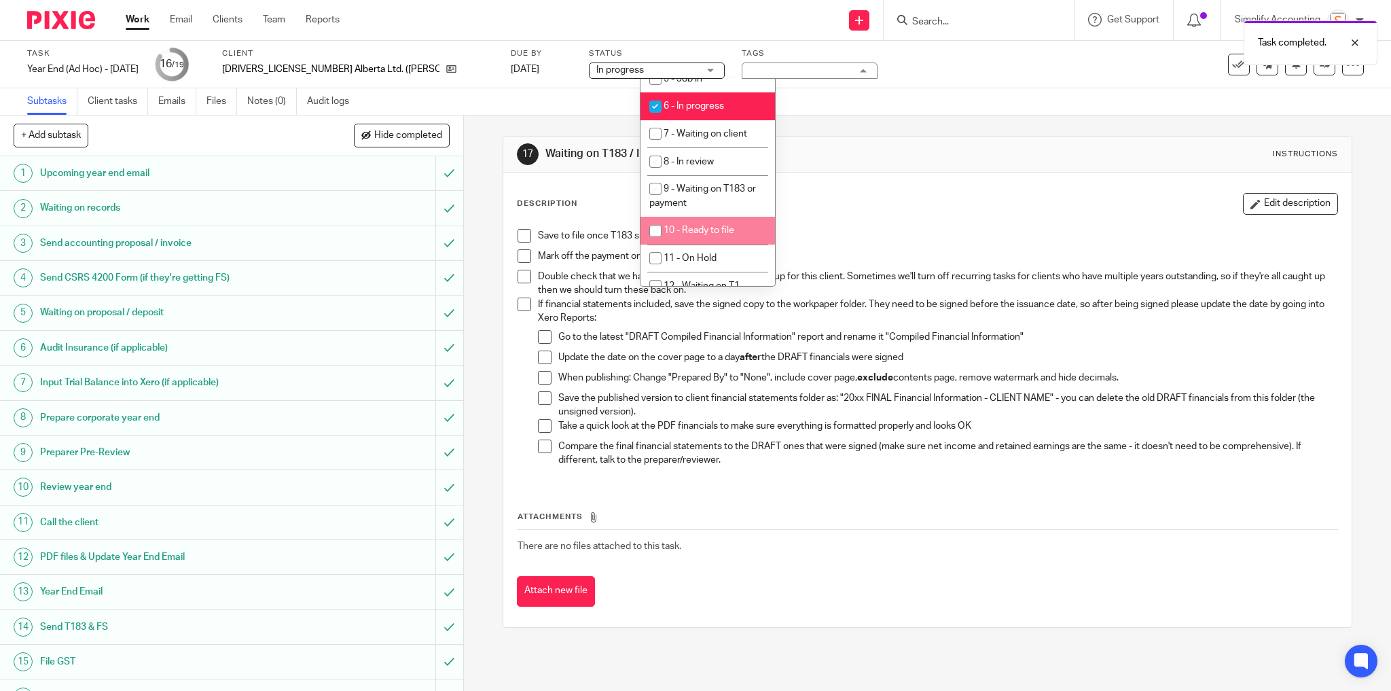
scroll to position [489, 0]
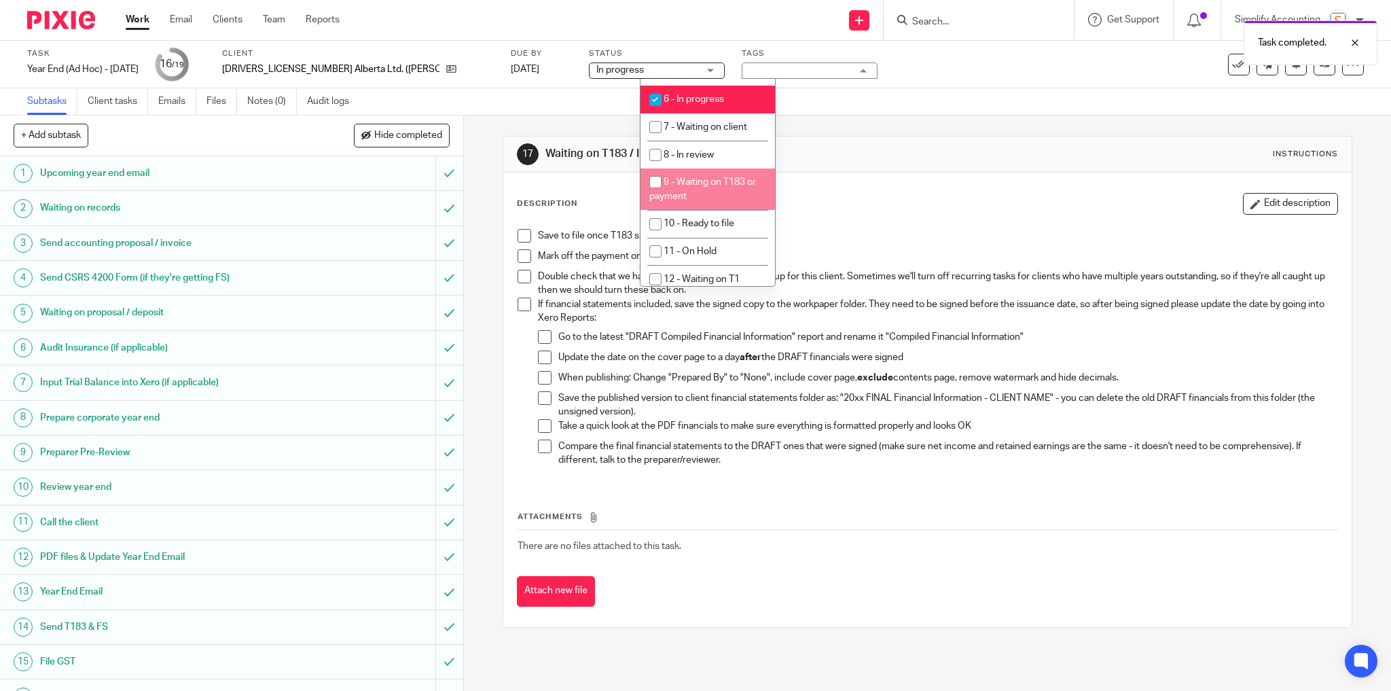
click at [696, 208] on li "9 - Waiting on T183 or payment" at bounding box center [707, 188] width 134 height 41
checkbox input "true"
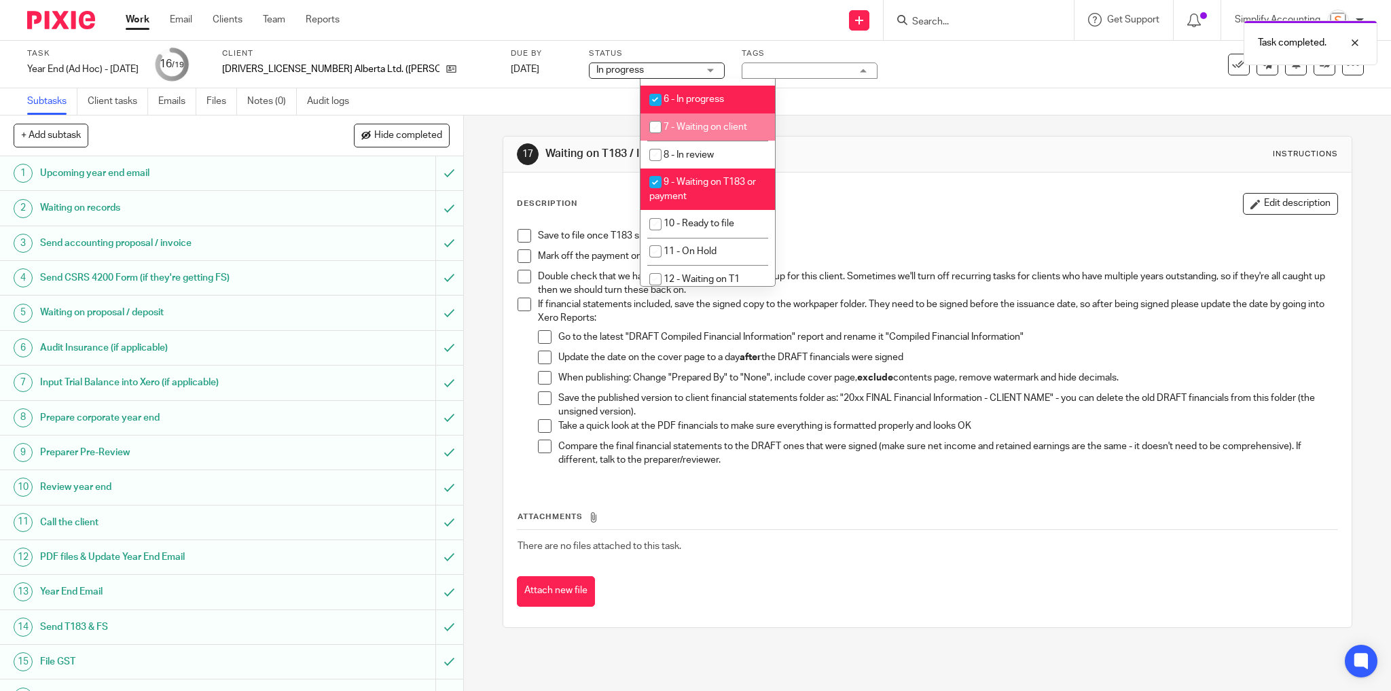
click at [856, 60] on div "Task completed." at bounding box center [1036, 40] width 682 height 52
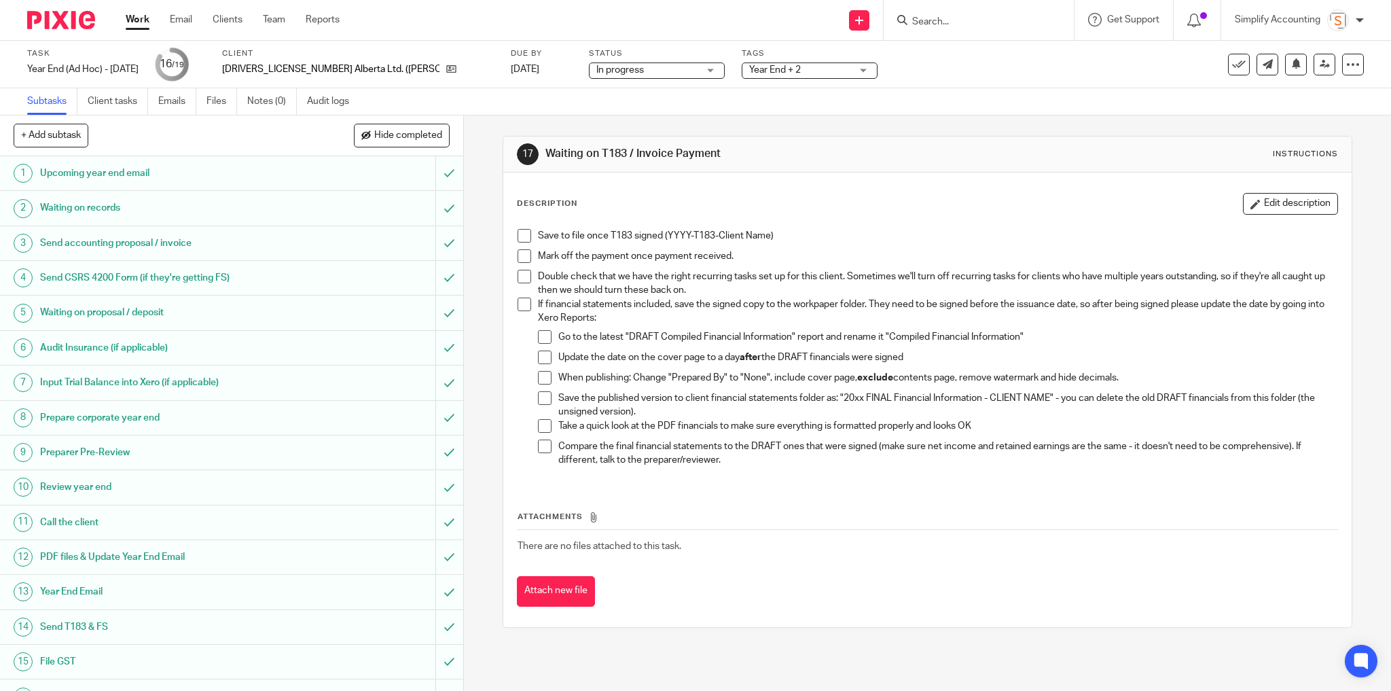
click at [520, 257] on span at bounding box center [524, 256] width 14 height 14
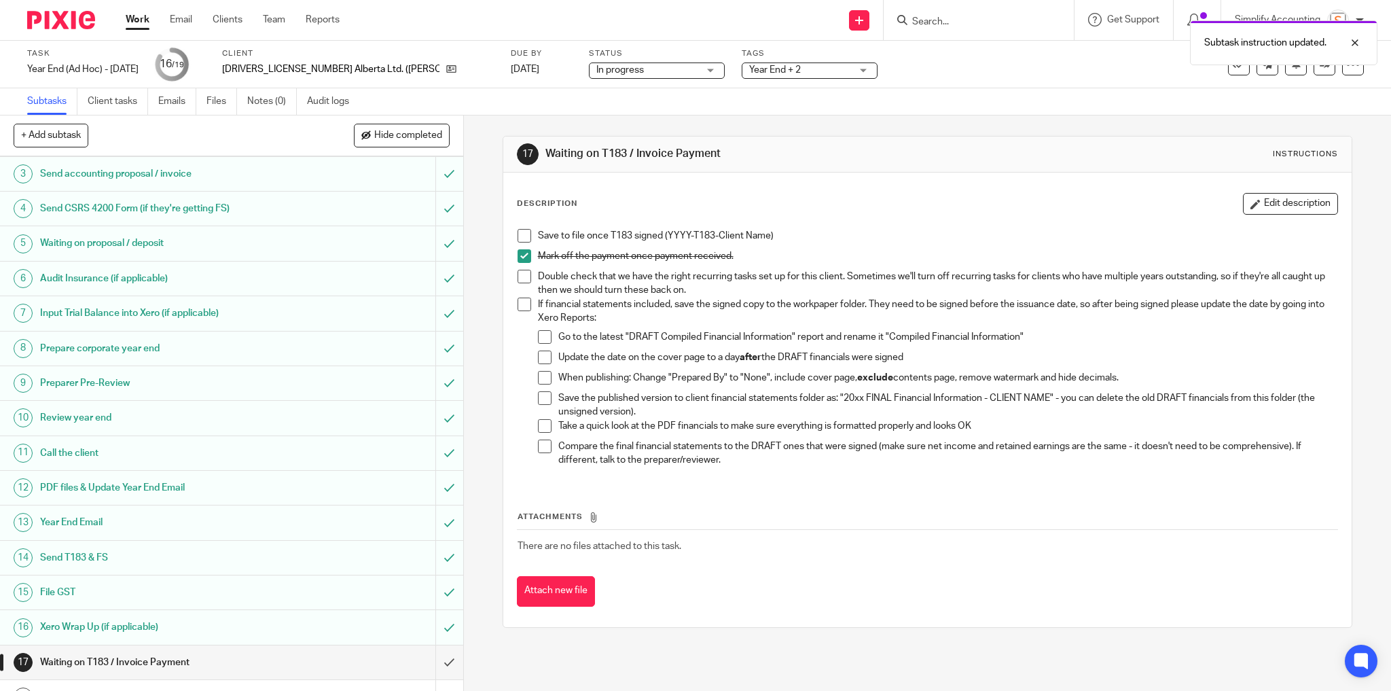
scroll to position [122, 0]
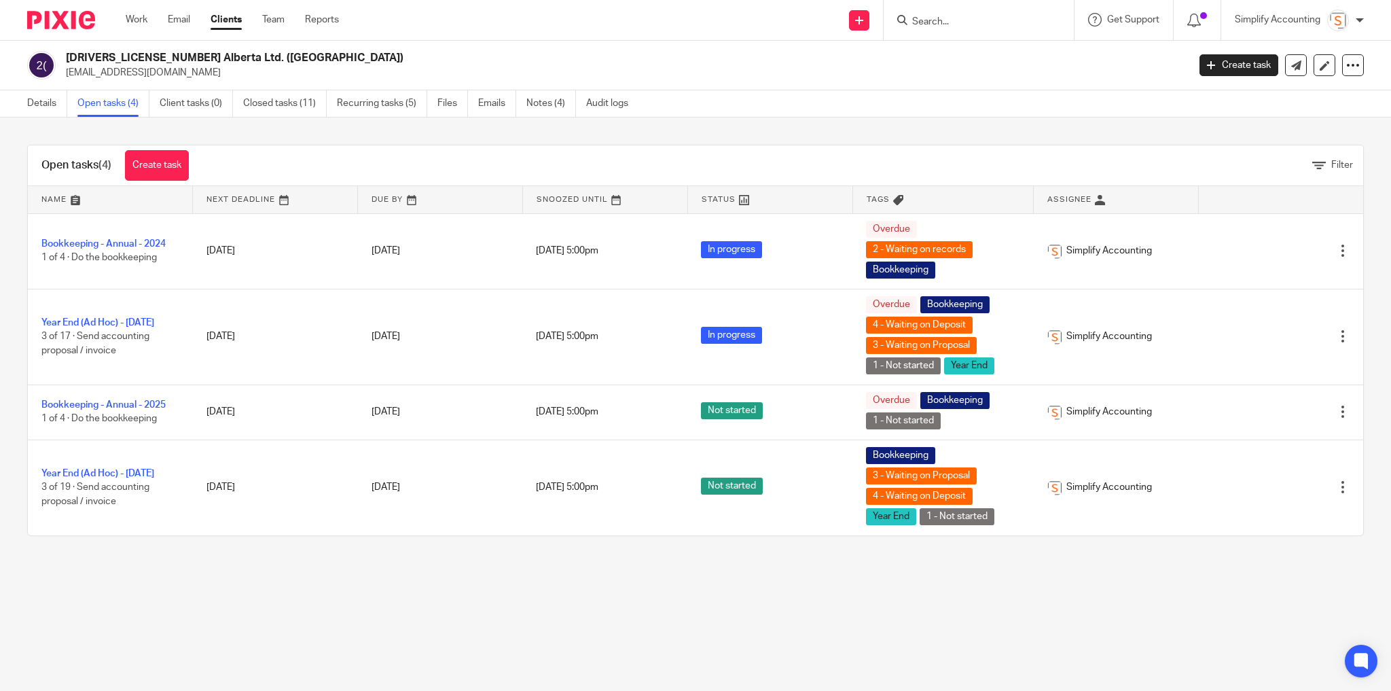
click at [953, 14] on form at bounding box center [983, 20] width 145 height 17
click at [938, 20] on input "Search" at bounding box center [972, 22] width 122 height 12
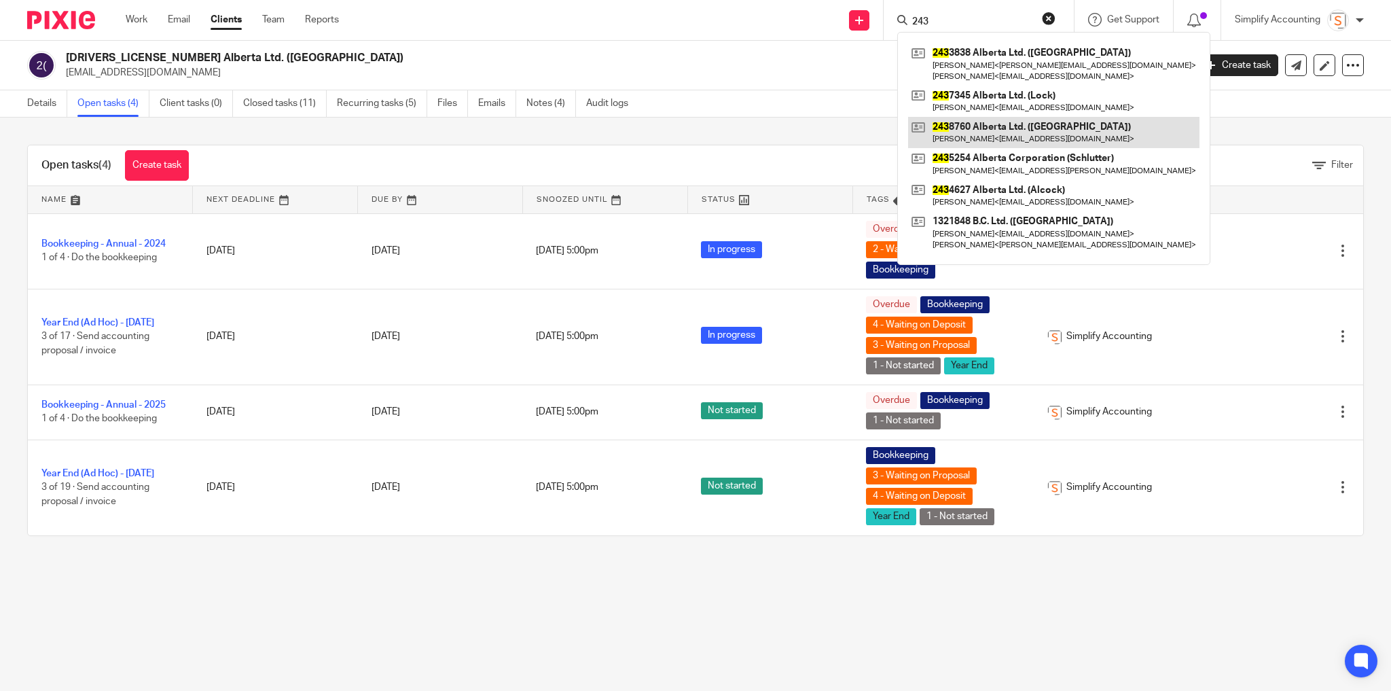
type input "243"
click at [980, 126] on link at bounding box center [1053, 132] width 291 height 31
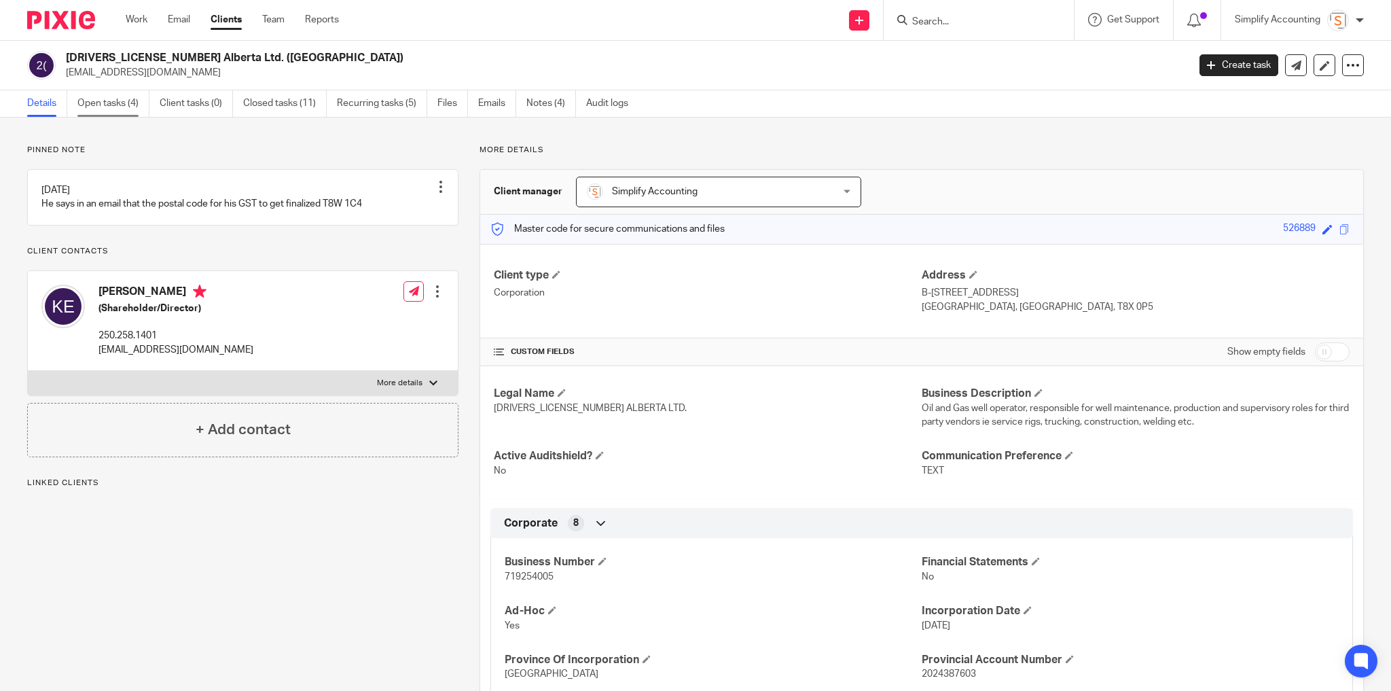
click at [107, 99] on link "Open tasks (4)" at bounding box center [113, 103] width 72 height 26
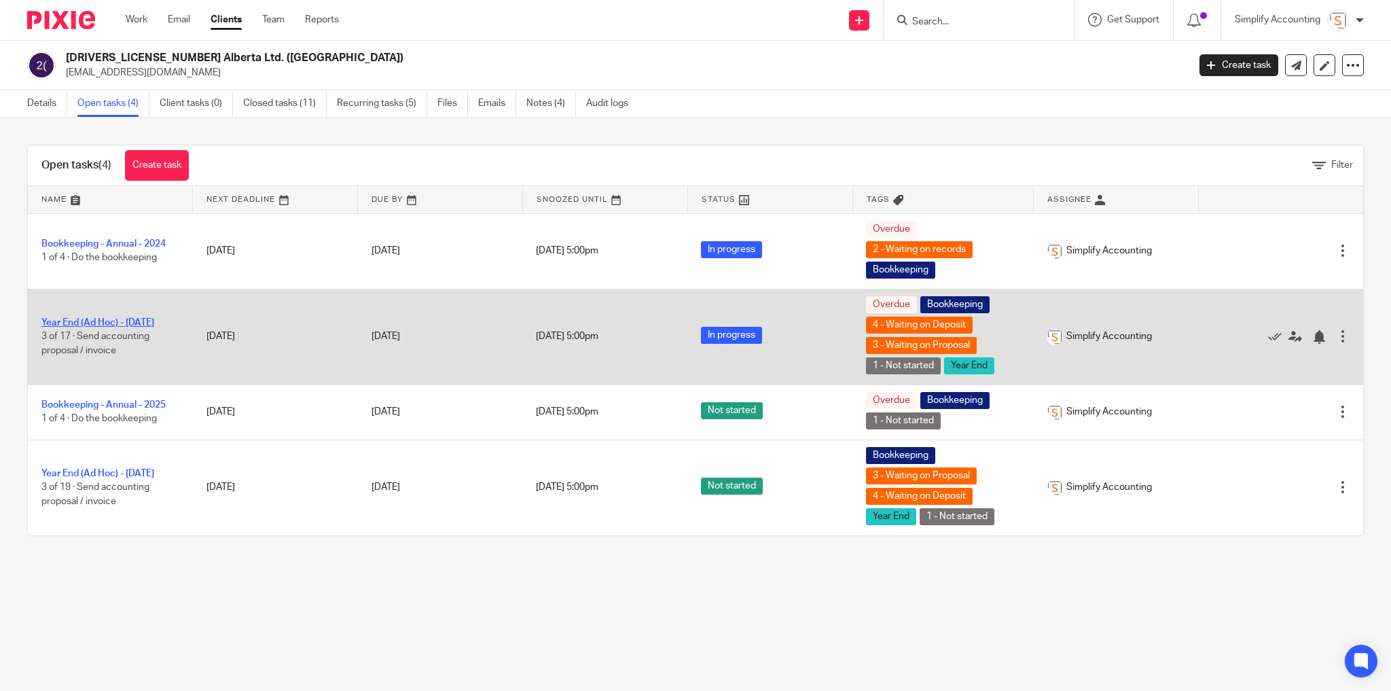
click at [126, 321] on link "Year End (Ad Hoc) - [DATE]" at bounding box center [97, 323] width 113 height 10
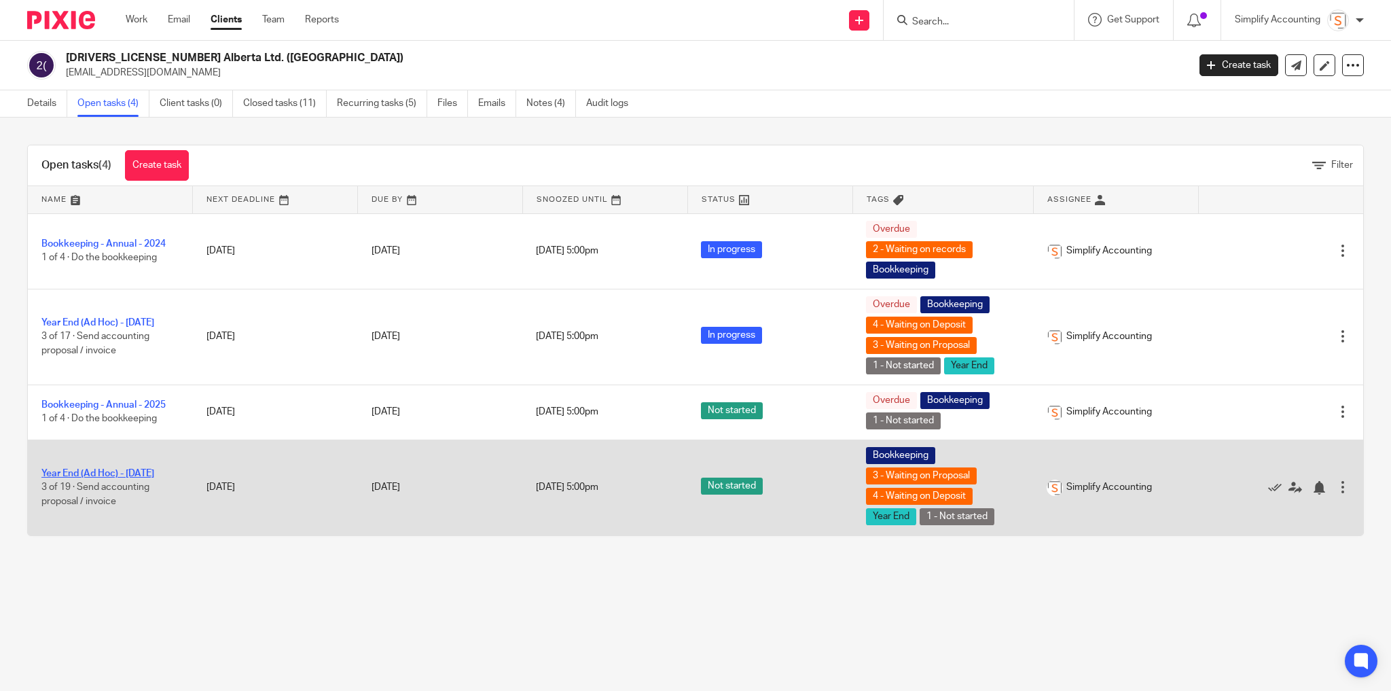
click at [128, 471] on link "Year End (Ad Hoc) - [DATE]" at bounding box center [97, 474] width 113 height 10
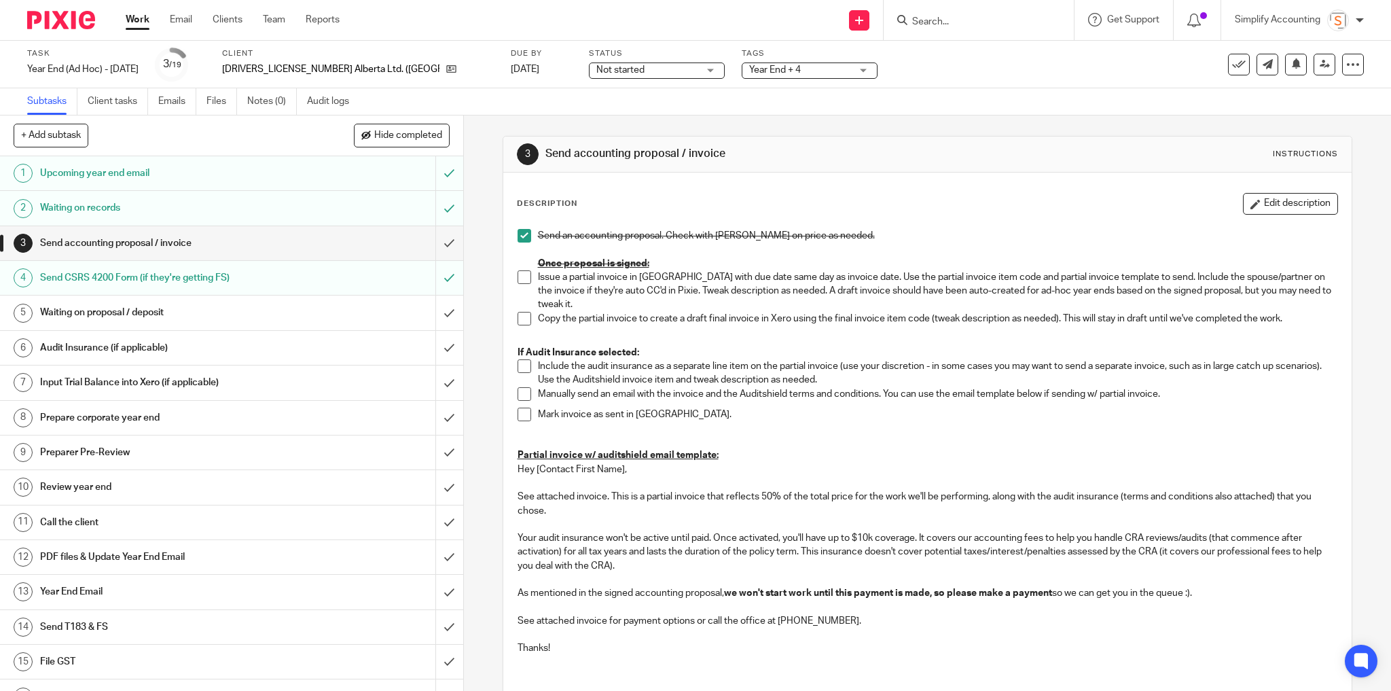
click at [749, 68] on span "Year End + 4" at bounding box center [800, 70] width 102 height 14
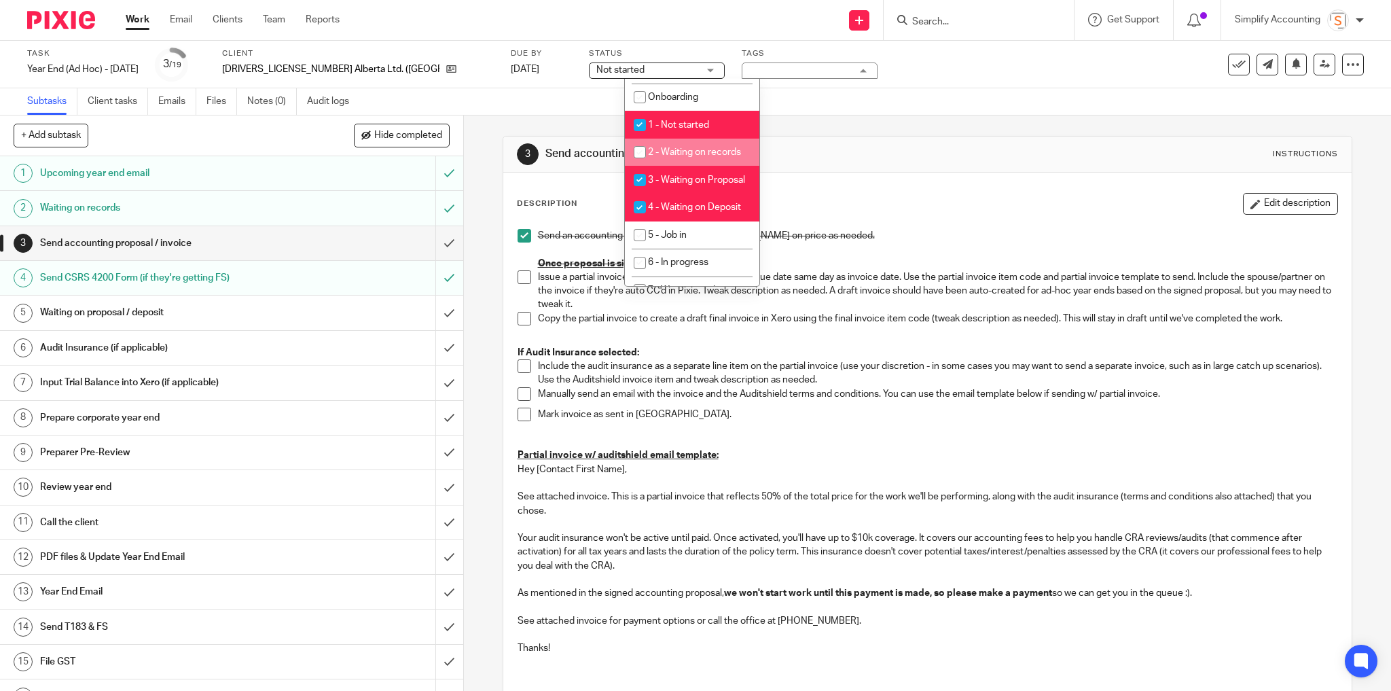
scroll to position [380, 0]
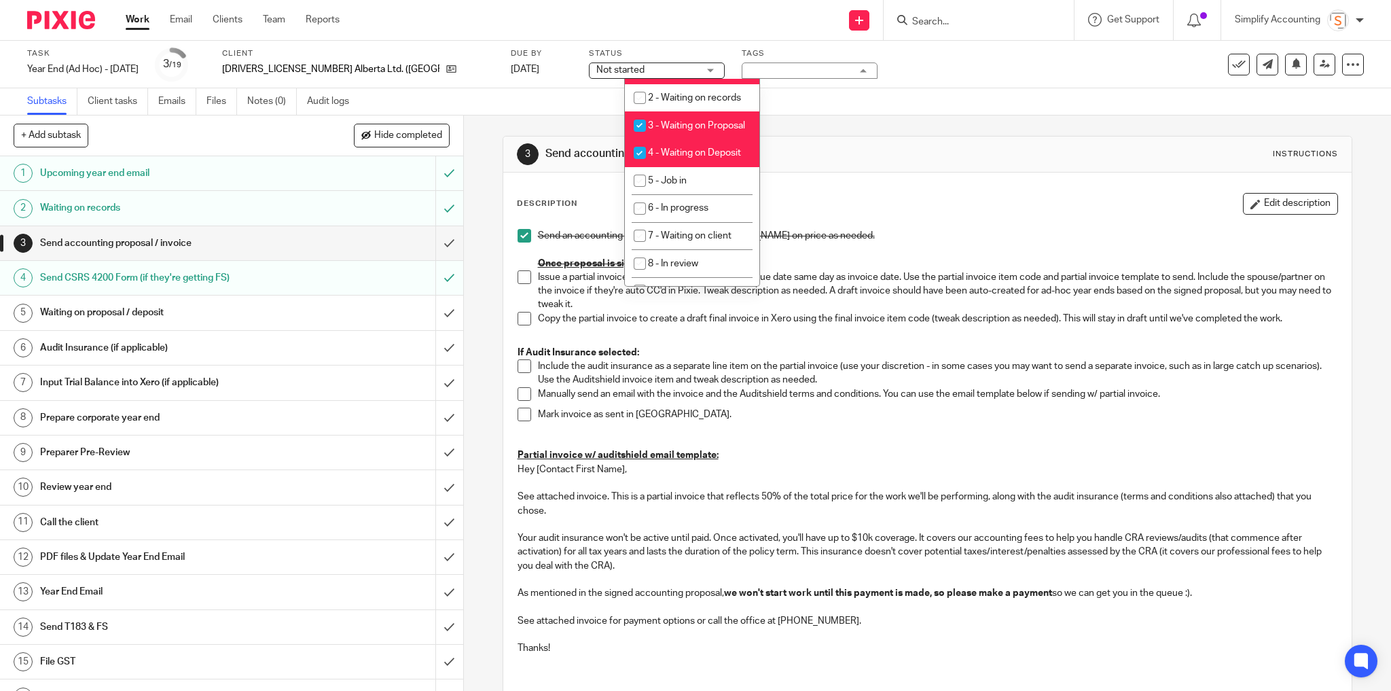
click at [710, 134] on li "3 - Waiting on Proposal" at bounding box center [692, 125] width 134 height 28
checkbox input "false"
click at [826, 62] on div "Task Year End (Ad Hoc) - May 2025 Save Year End (Ad Hoc) - May 2025 3 /19 Clien…" at bounding box center [584, 64] width 1114 height 33
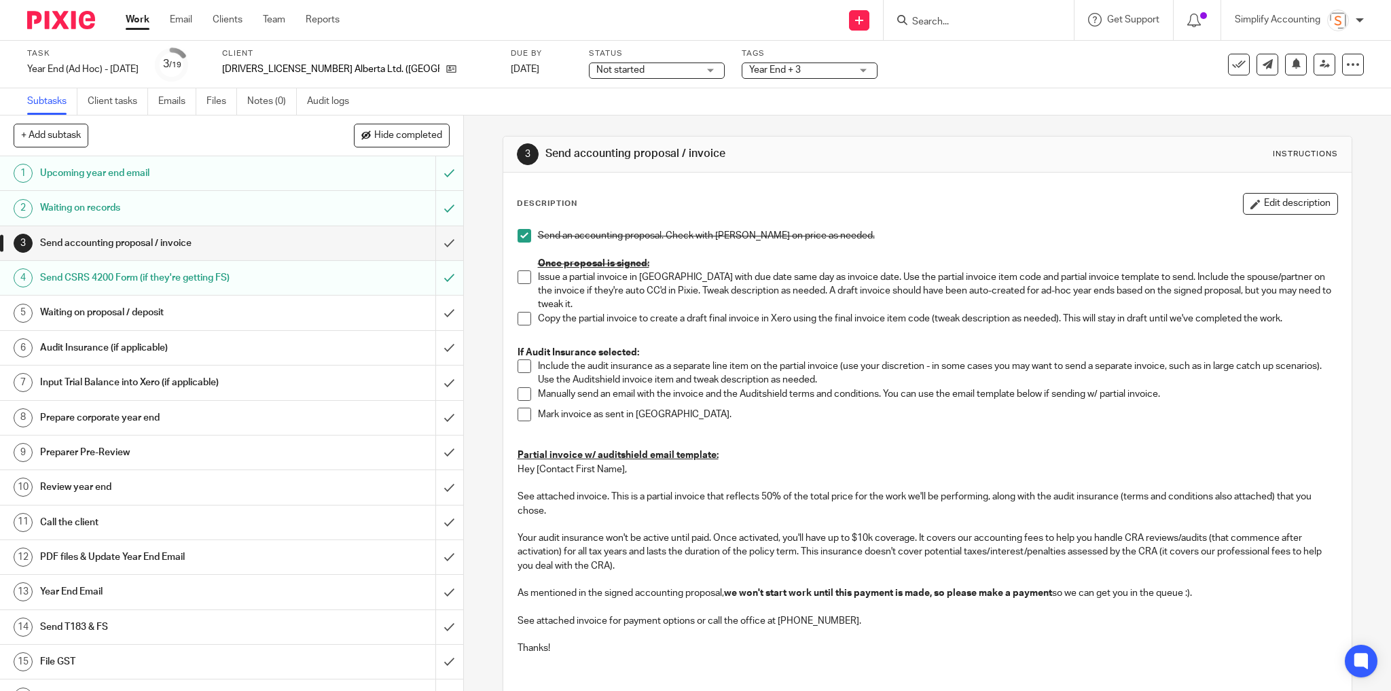
click at [518, 276] on span at bounding box center [524, 277] width 14 height 14
drag, startPoint x: 518, startPoint y: 306, endPoint x: 503, endPoint y: 291, distance: 21.1
click at [518, 312] on span at bounding box center [524, 319] width 14 height 14
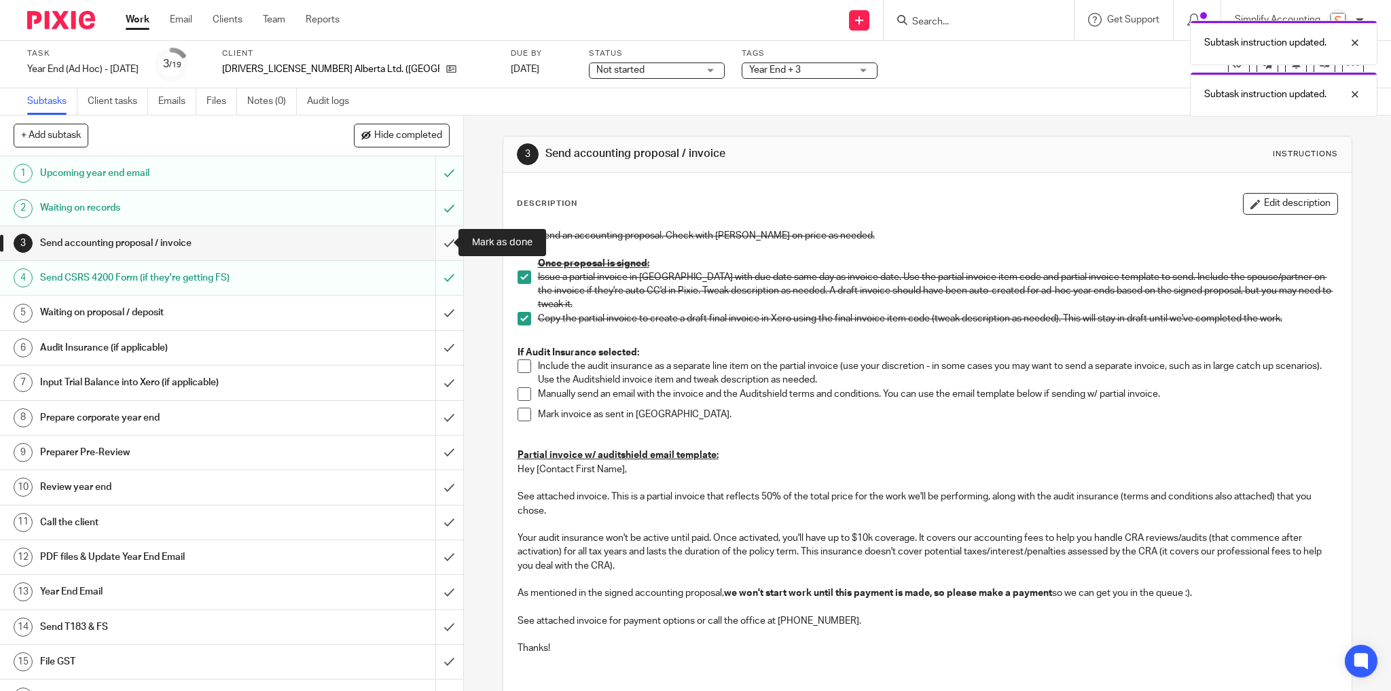
click at [440, 243] on input "submit" at bounding box center [231, 243] width 463 height 34
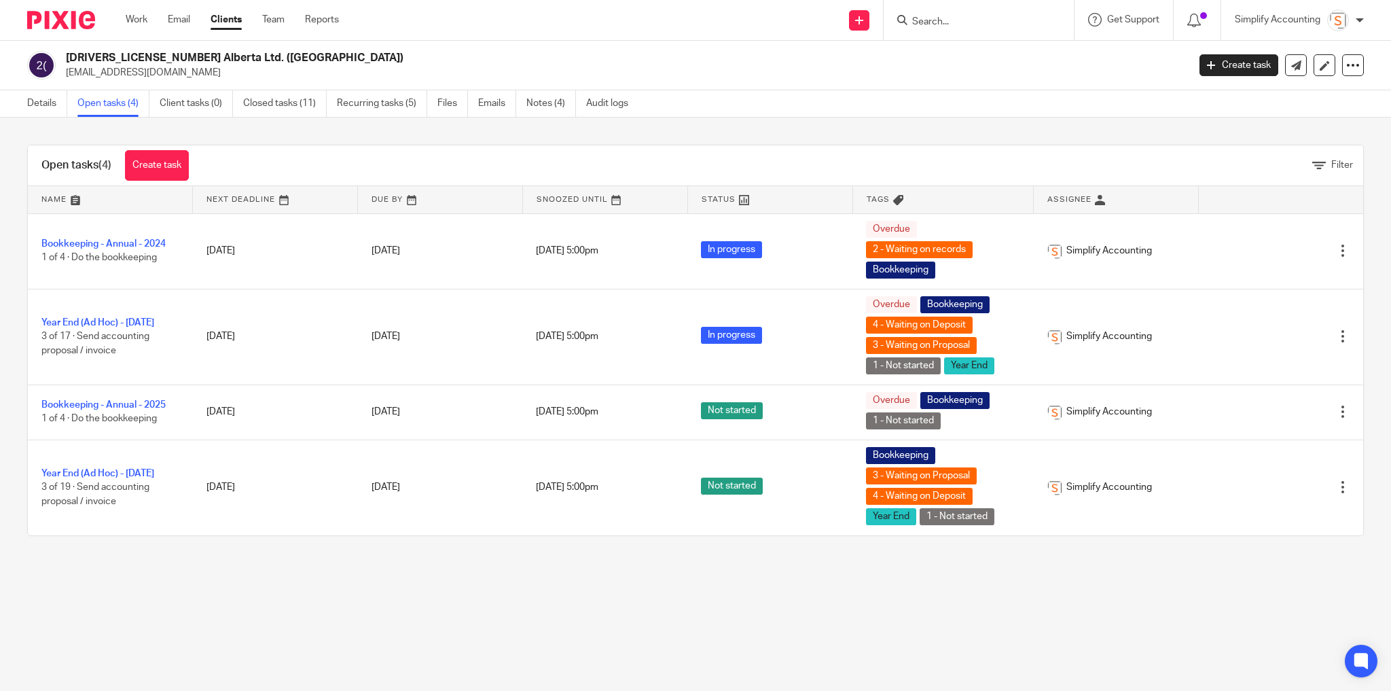
click at [955, 22] on input "Search" at bounding box center [972, 22] width 122 height 12
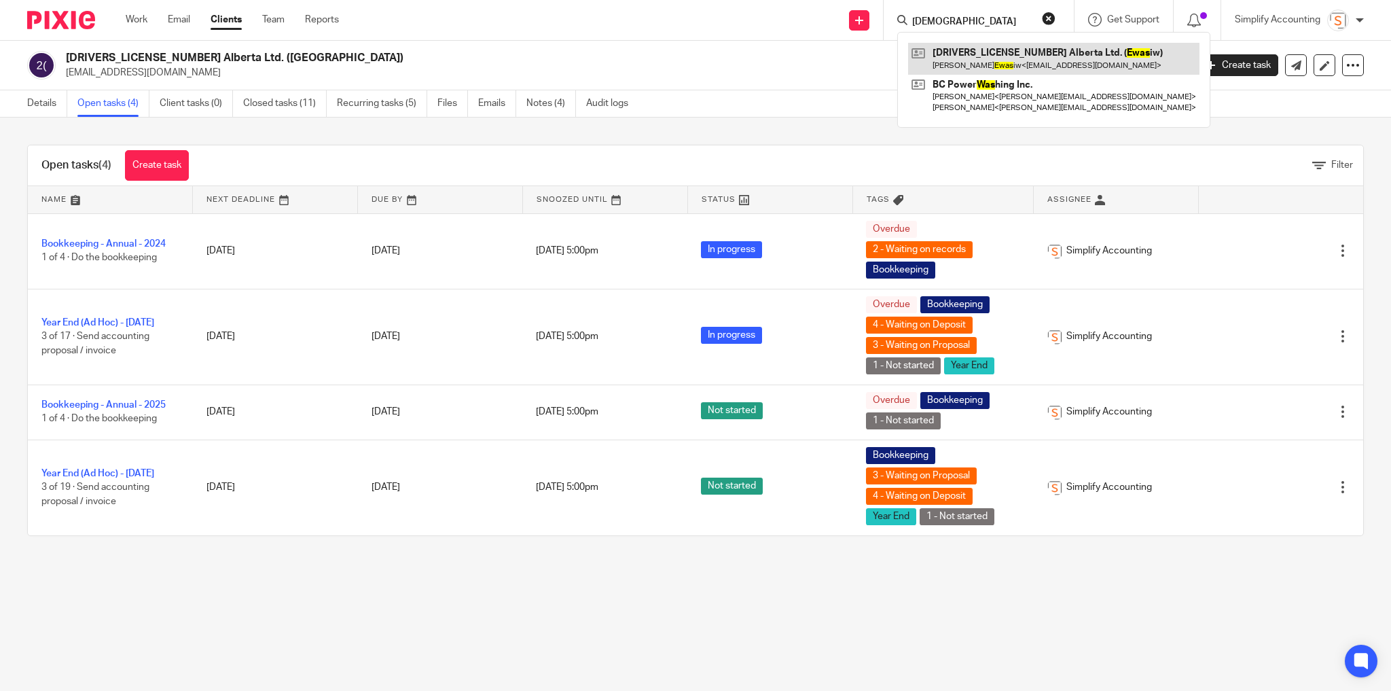
type input "ewas"
click at [946, 52] on link at bounding box center [1053, 58] width 291 height 31
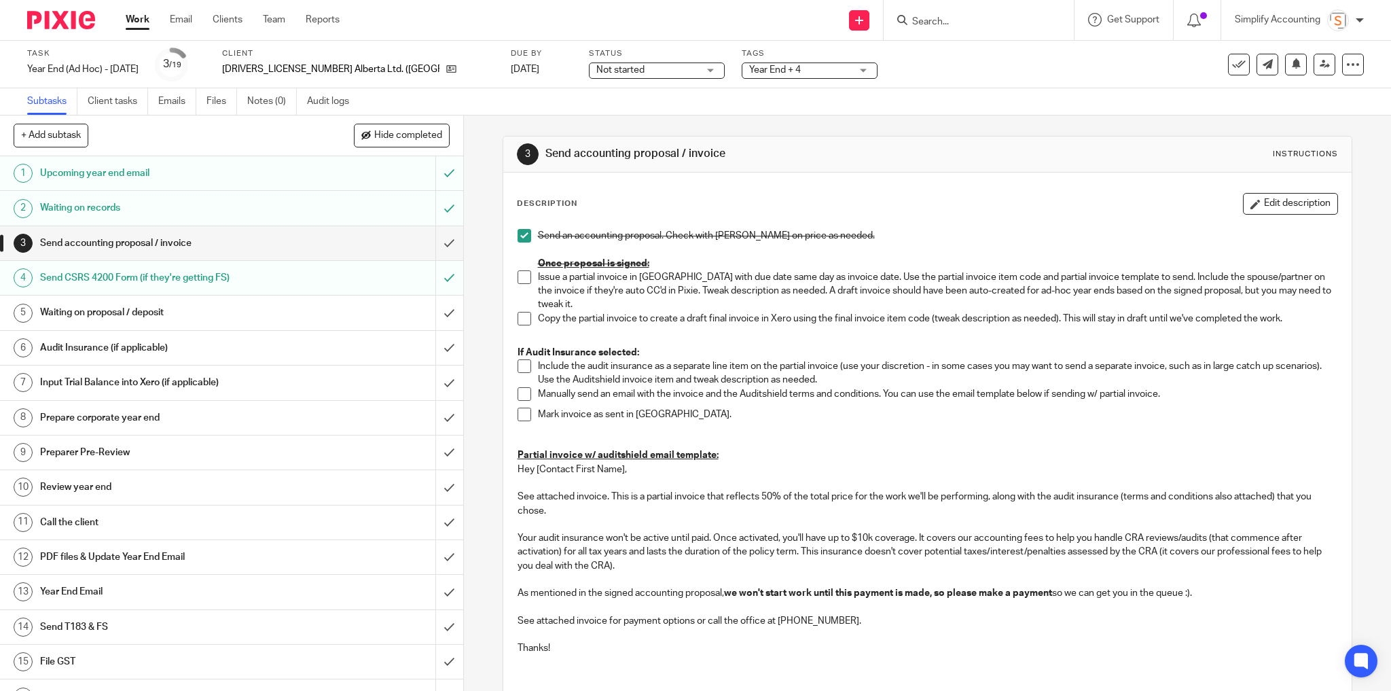
click at [749, 70] on span "Year End + 4" at bounding box center [775, 70] width 52 height 10
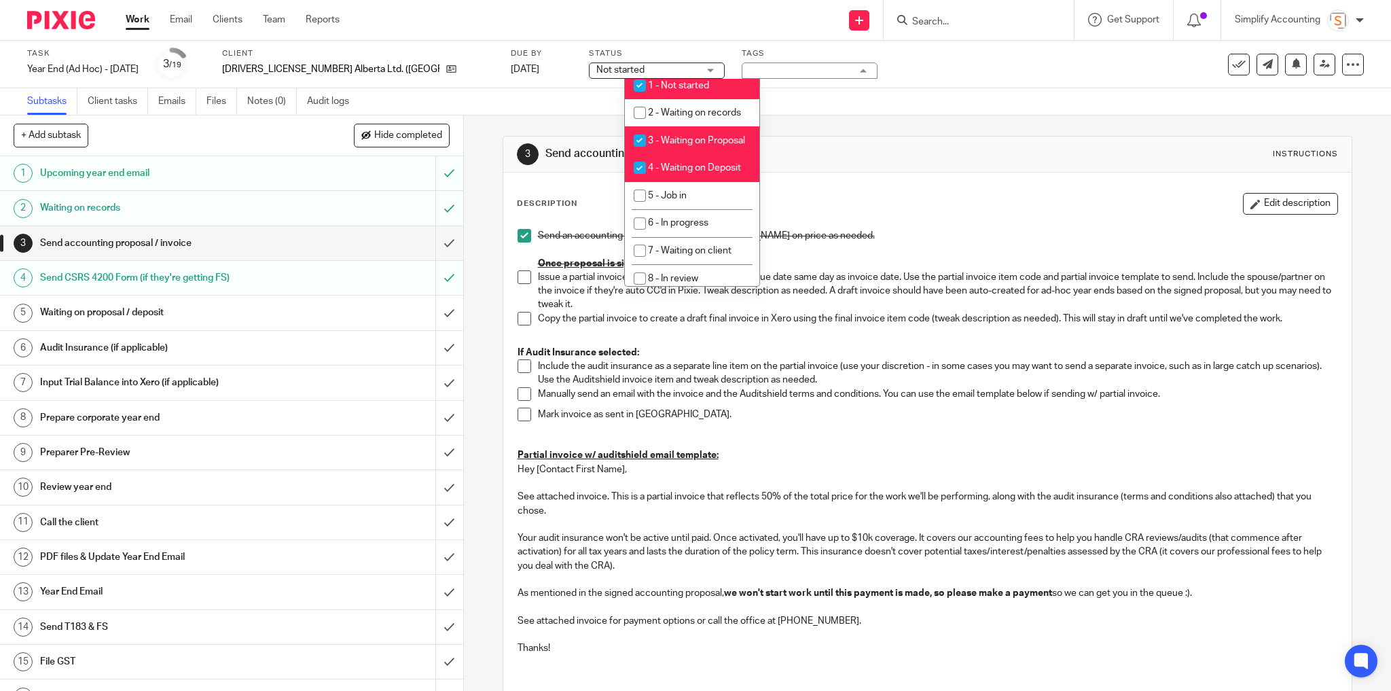
scroll to position [380, 0]
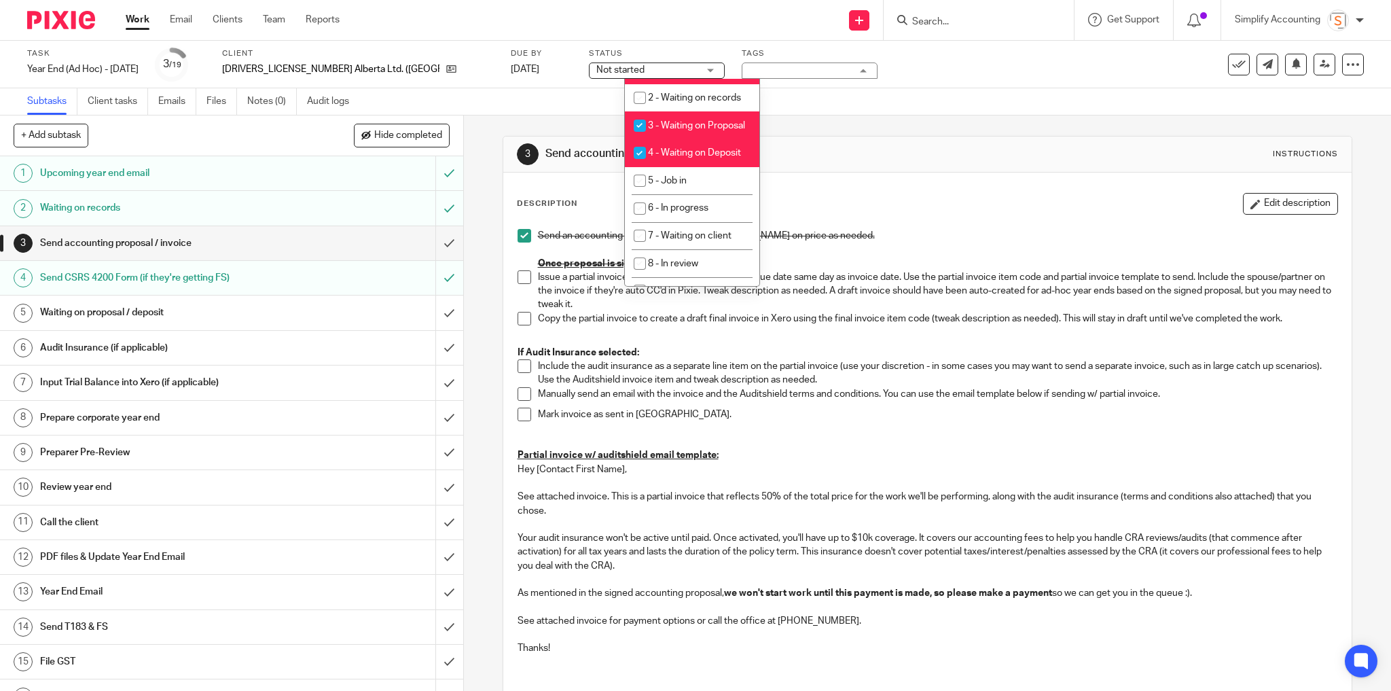
click at [698, 130] on span "3 - Waiting on Proposal" at bounding box center [696, 126] width 97 height 10
checkbox input "false"
click at [820, 53] on div "Task Year End (Ad Hoc) - [DATE] Save Year End (Ad Hoc) - [DATE] 3 /19 Client [D…" at bounding box center [584, 64] width 1114 height 33
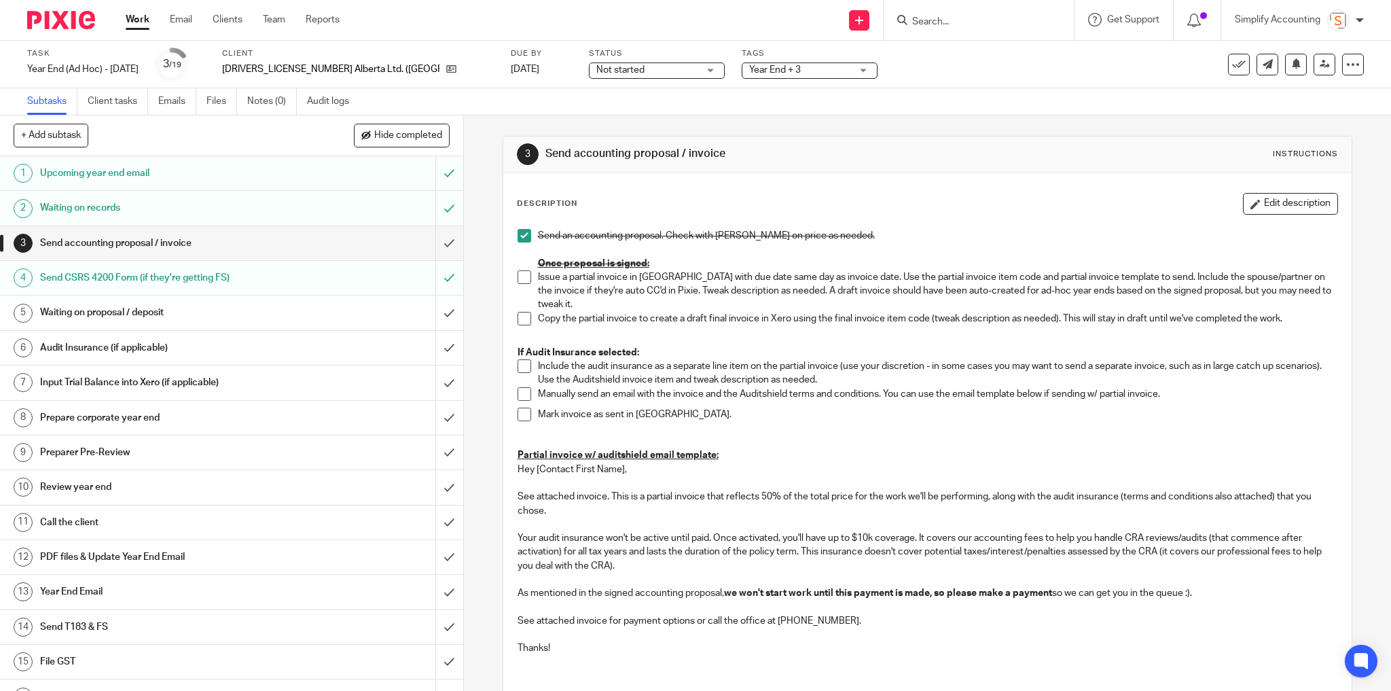
click at [519, 275] on span at bounding box center [524, 277] width 14 height 14
click at [517, 312] on span at bounding box center [524, 319] width 14 height 14
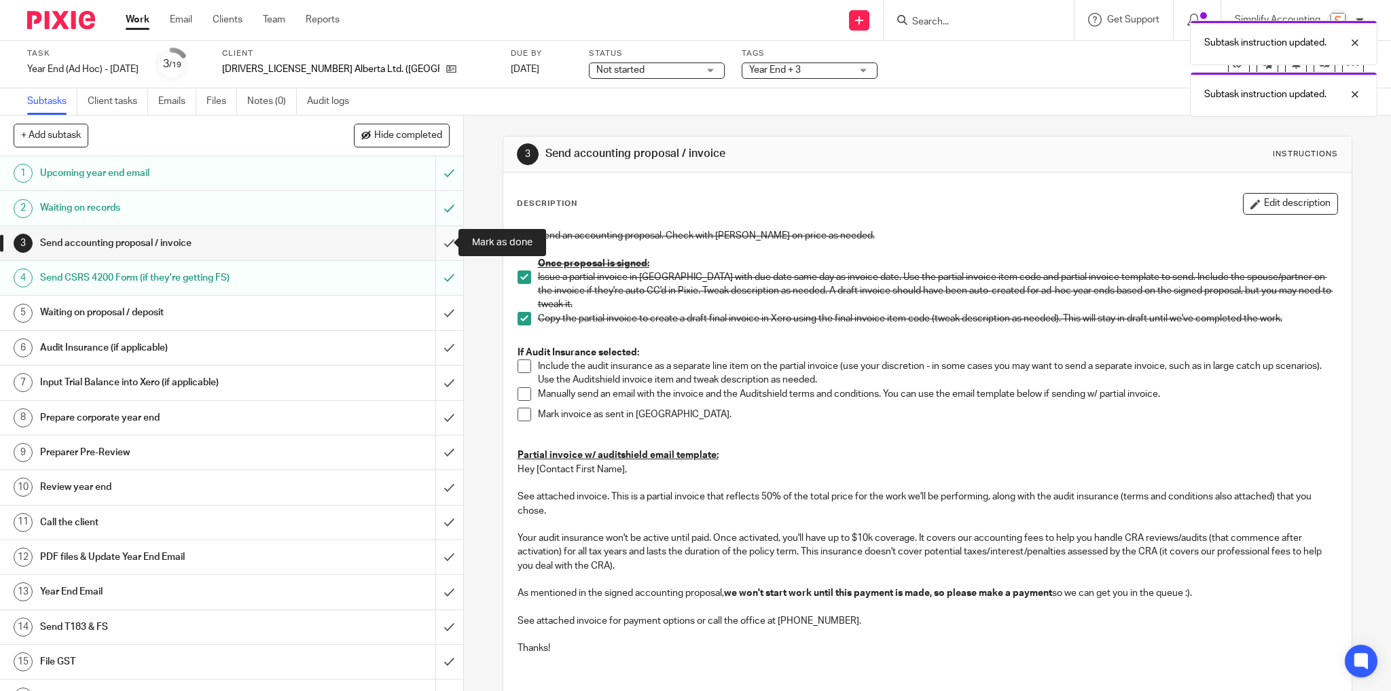
click at [440, 244] on input "submit" at bounding box center [231, 243] width 463 height 34
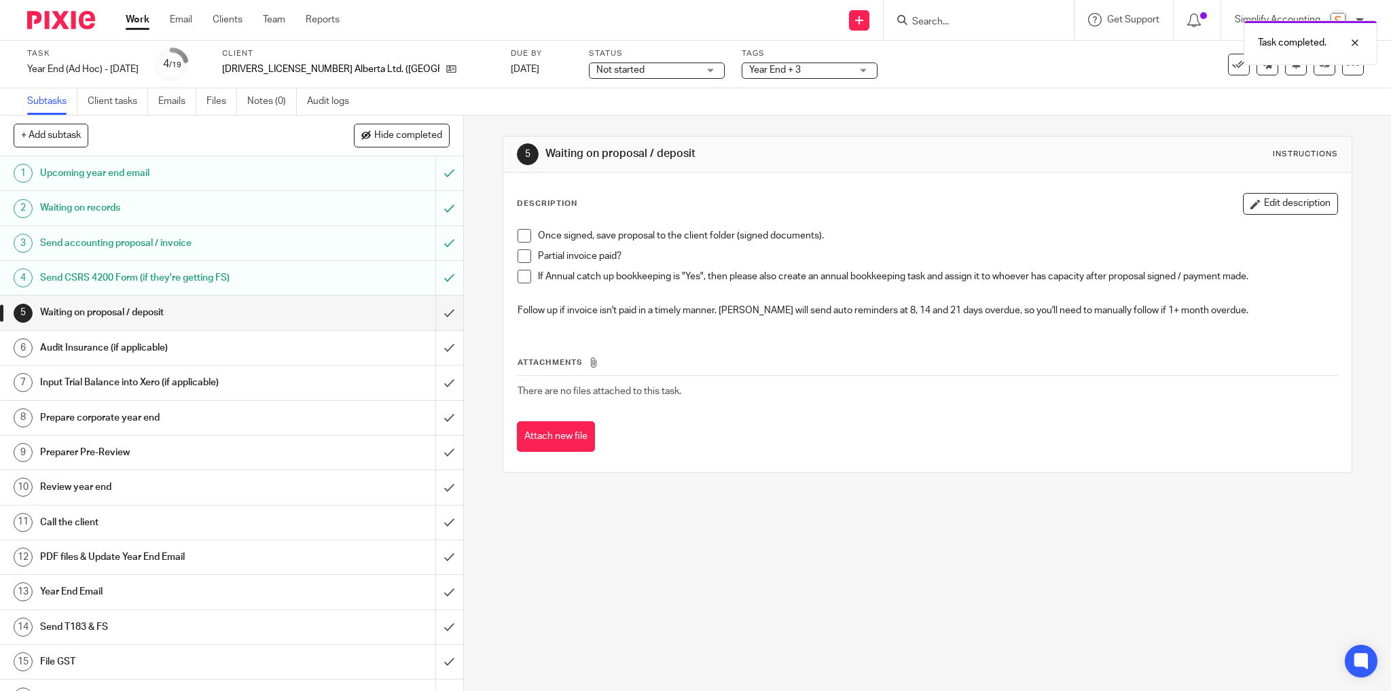
drag, startPoint x: 520, startPoint y: 234, endPoint x: 536, endPoint y: 217, distance: 23.5
click at [520, 233] on span at bounding box center [524, 236] width 14 height 14
click at [520, 242] on li "Once signed, save proposal to the client folder (signed documents)." at bounding box center [927, 239] width 820 height 20
click at [517, 236] on span at bounding box center [524, 236] width 14 height 14
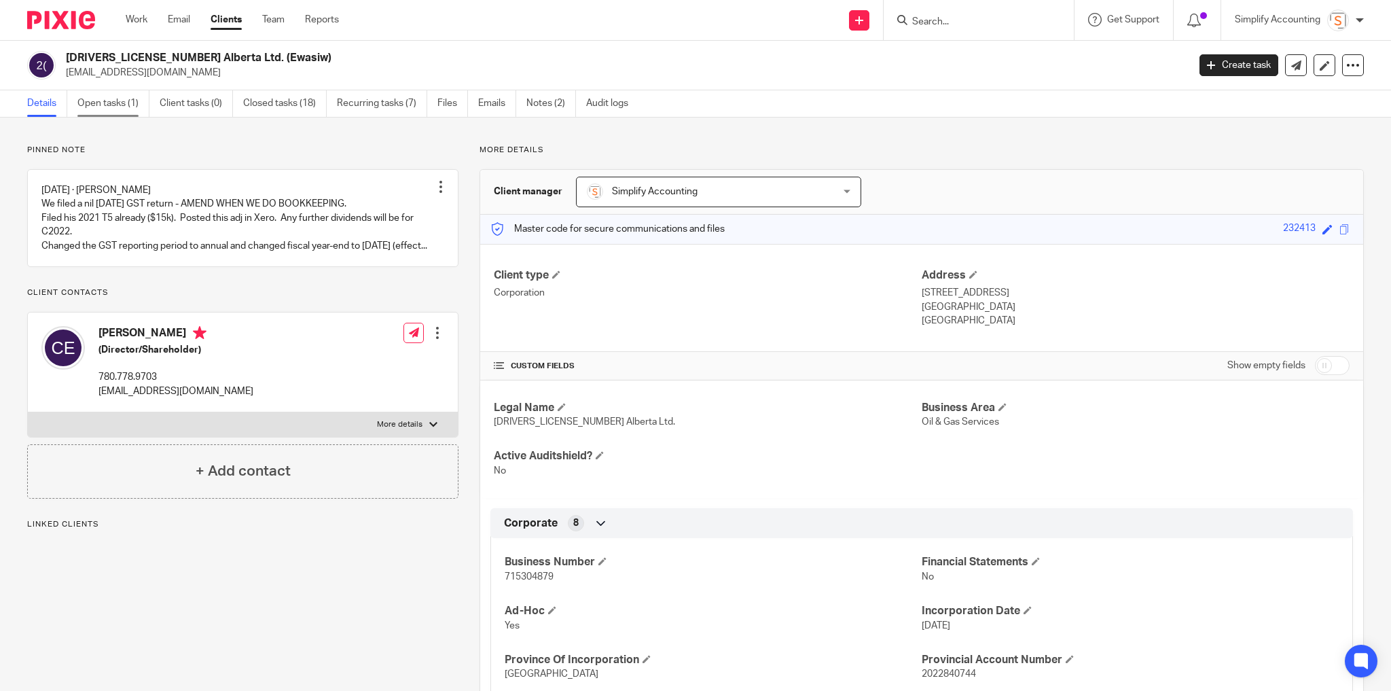
click at [122, 96] on link "Open tasks (1)" at bounding box center [113, 103] width 72 height 26
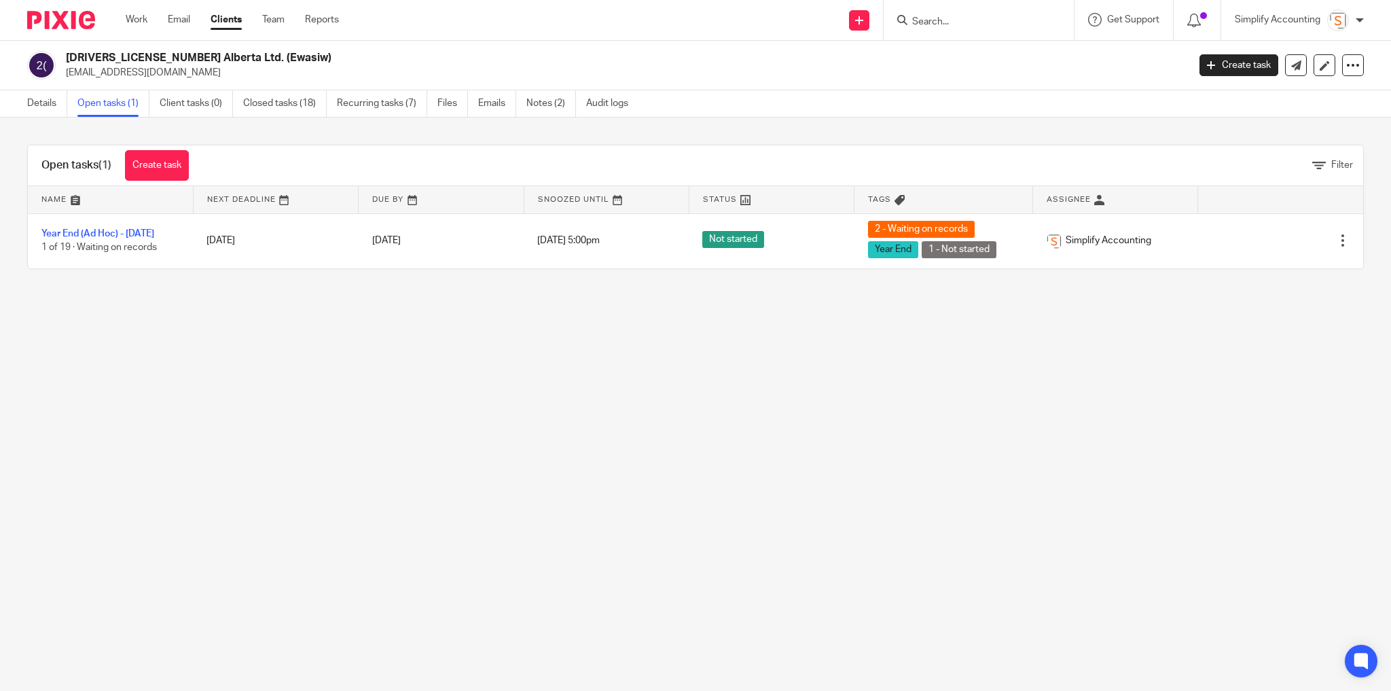
click at [972, 12] on form at bounding box center [983, 20] width 145 height 17
click at [966, 19] on input "Search" at bounding box center [972, 22] width 122 height 12
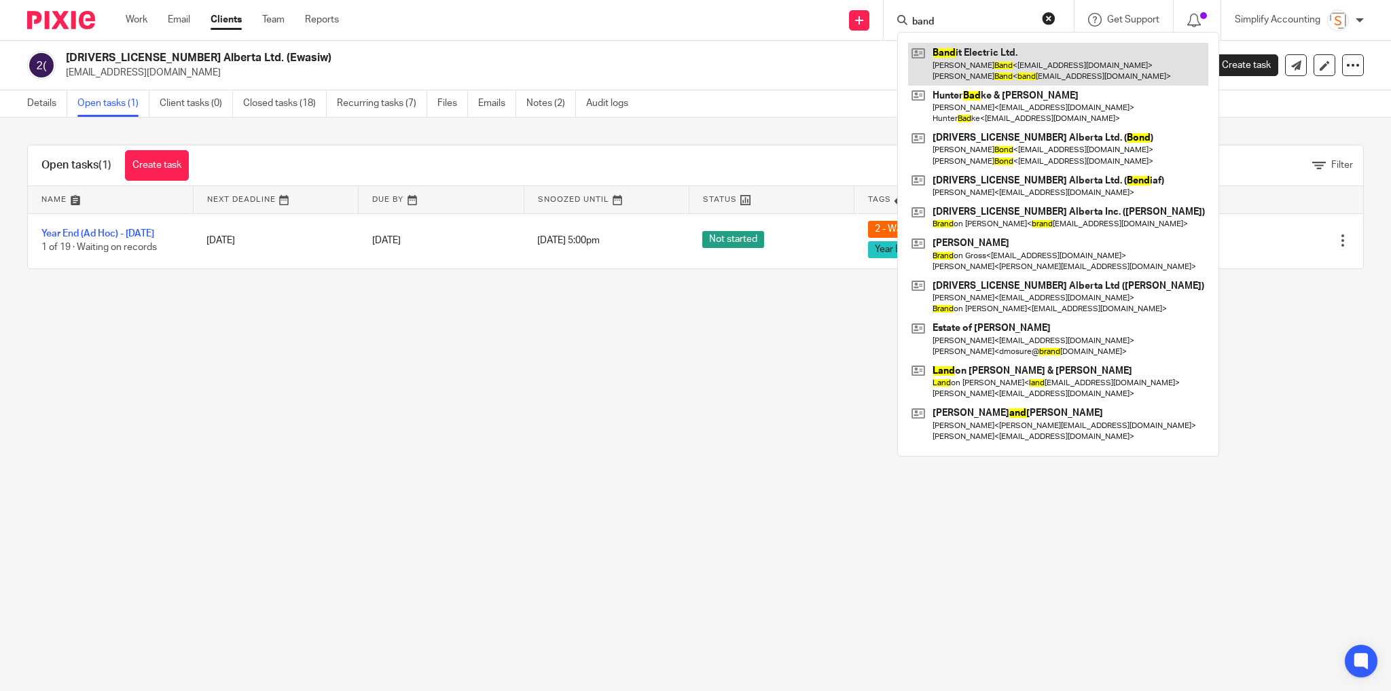
type input "band"
click at [969, 64] on link at bounding box center [1058, 64] width 300 height 42
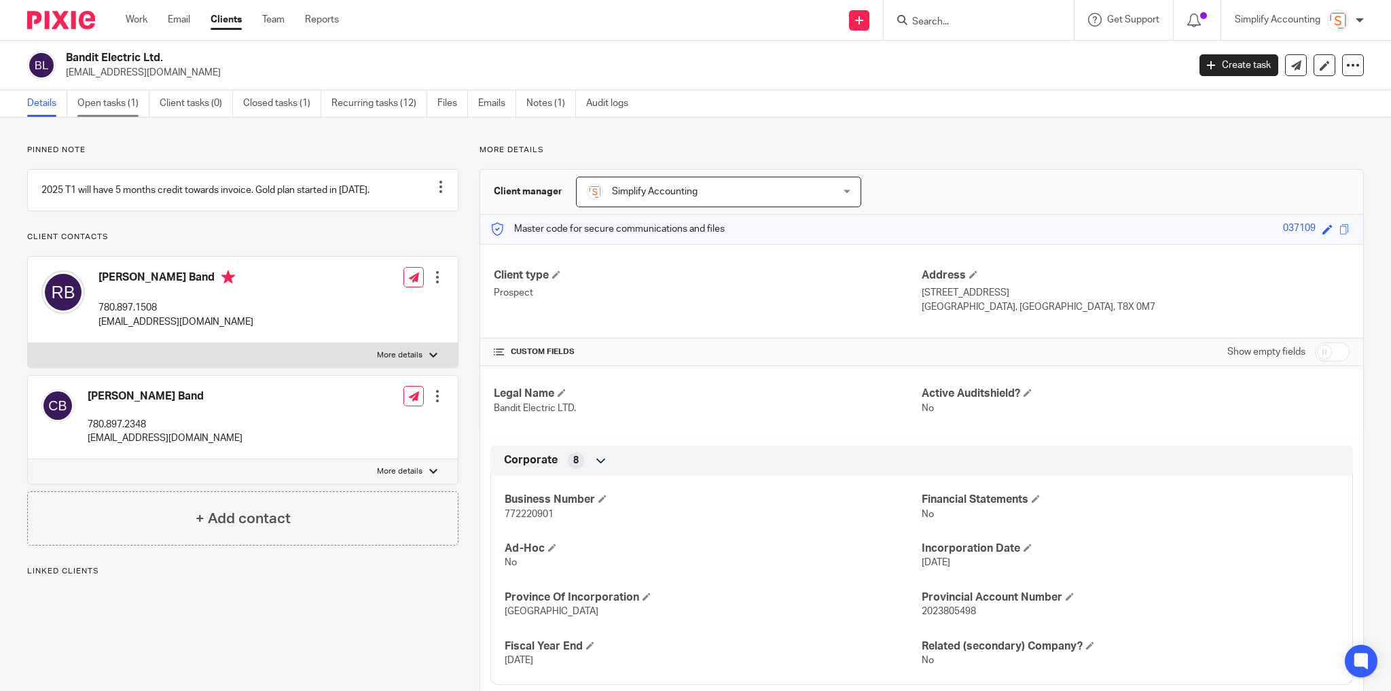
click at [118, 101] on link "Open tasks (1)" at bounding box center [113, 103] width 72 height 26
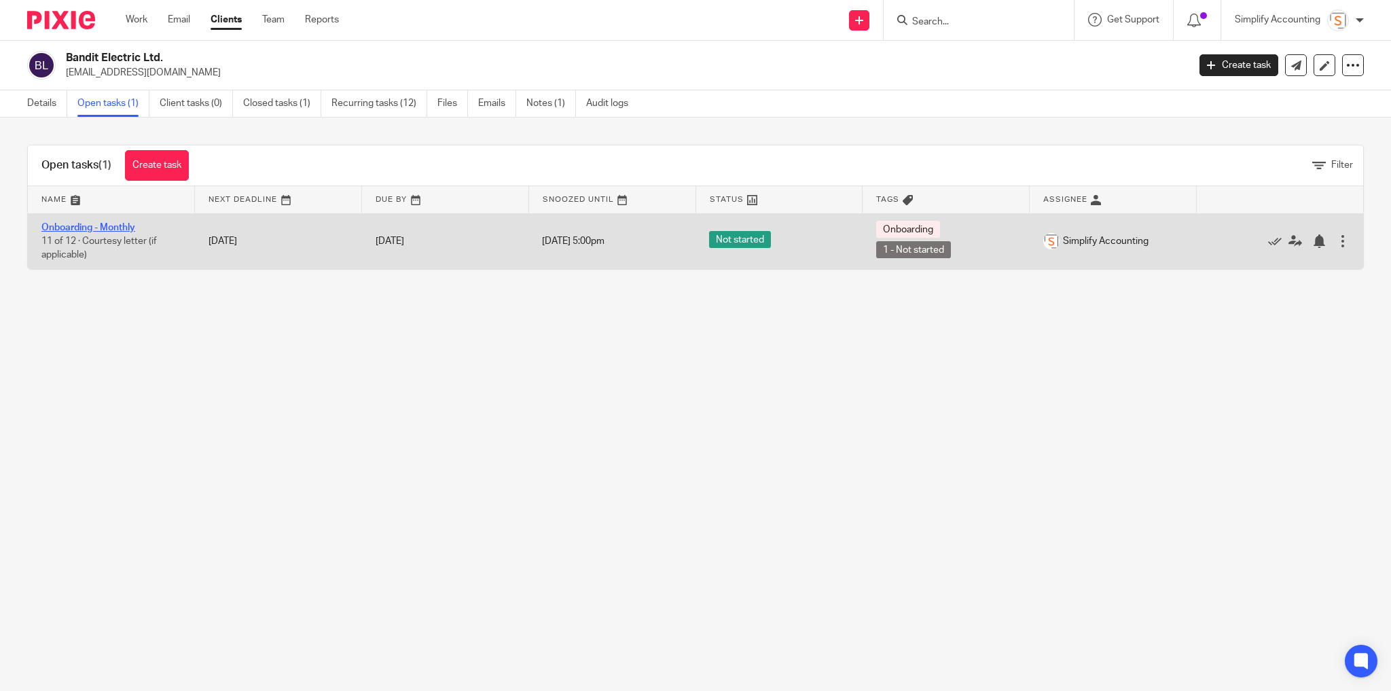
click at [98, 223] on link "Onboarding - Monthly" at bounding box center [88, 228] width 94 height 10
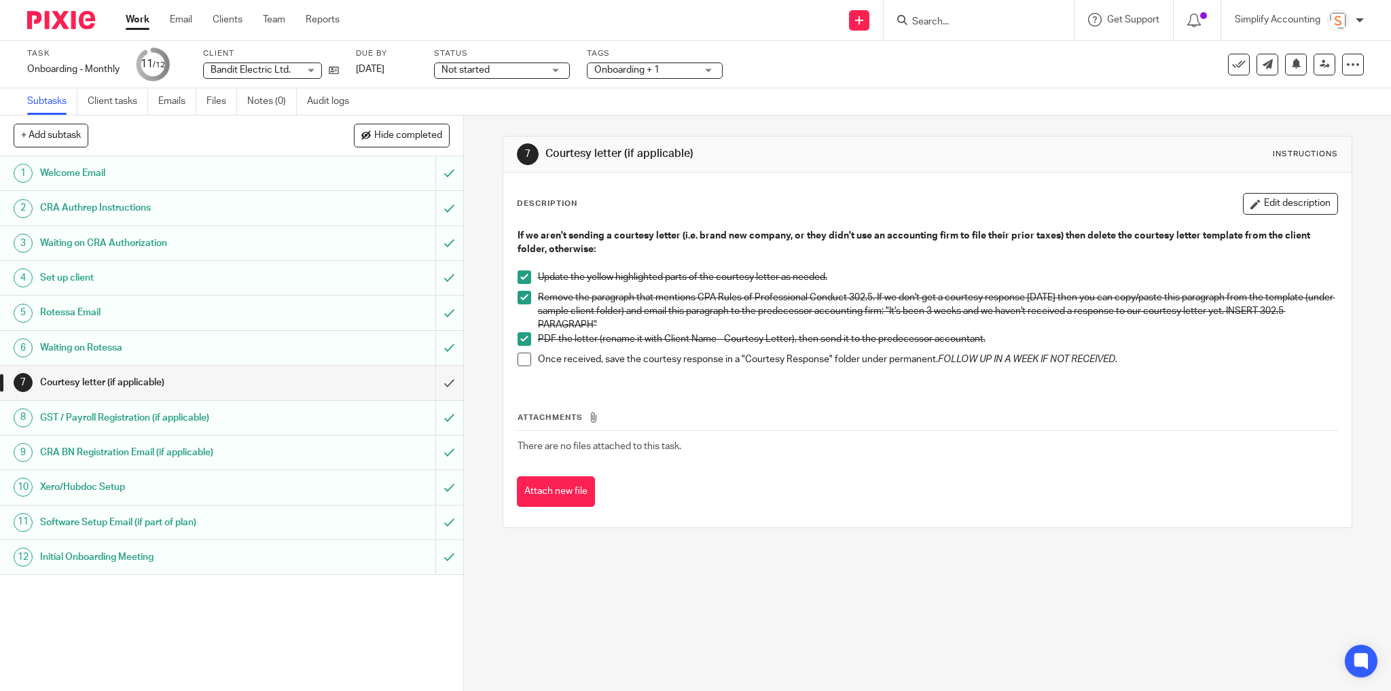
click at [521, 358] on span at bounding box center [524, 359] width 14 height 14
click at [441, 380] on input "submit" at bounding box center [231, 382] width 463 height 34
click at [332, 68] on icon at bounding box center [334, 70] width 10 height 10
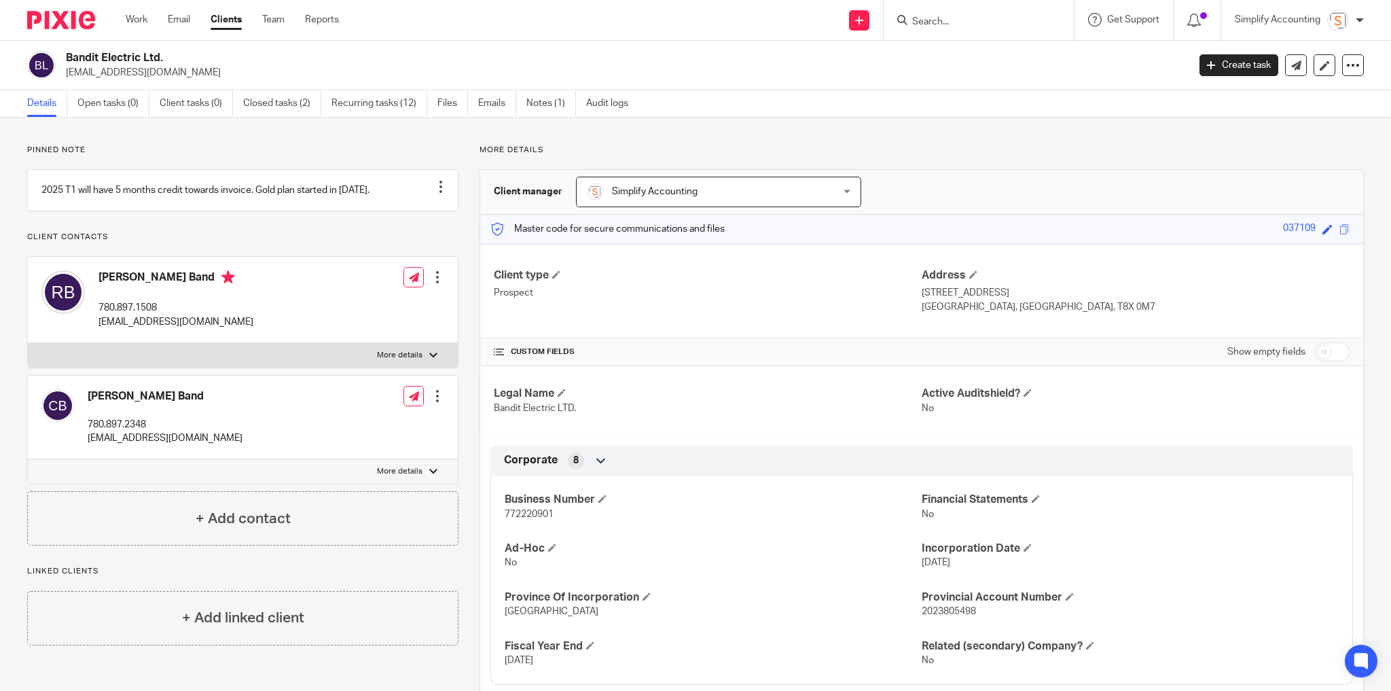
click at [735, 187] on span "Simplify Accounting" at bounding box center [696, 191] width 219 height 29
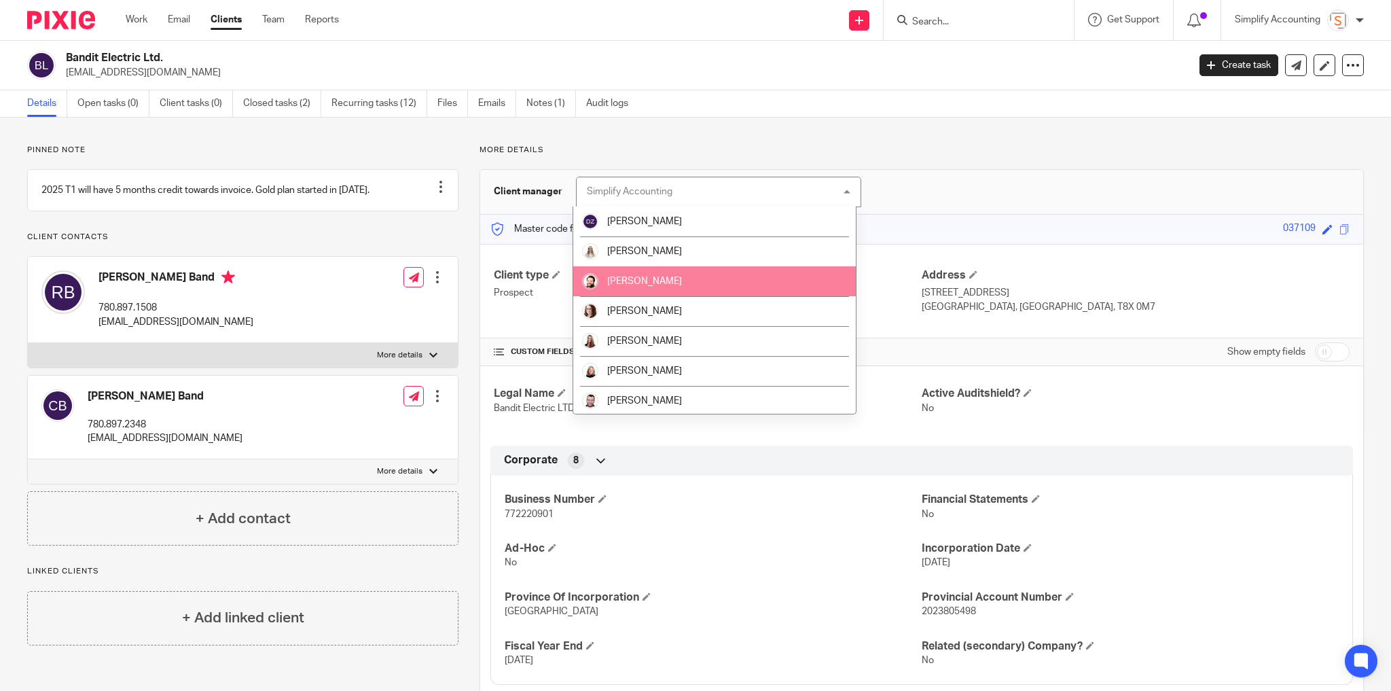
click at [704, 280] on li "[PERSON_NAME]" at bounding box center [714, 281] width 282 height 30
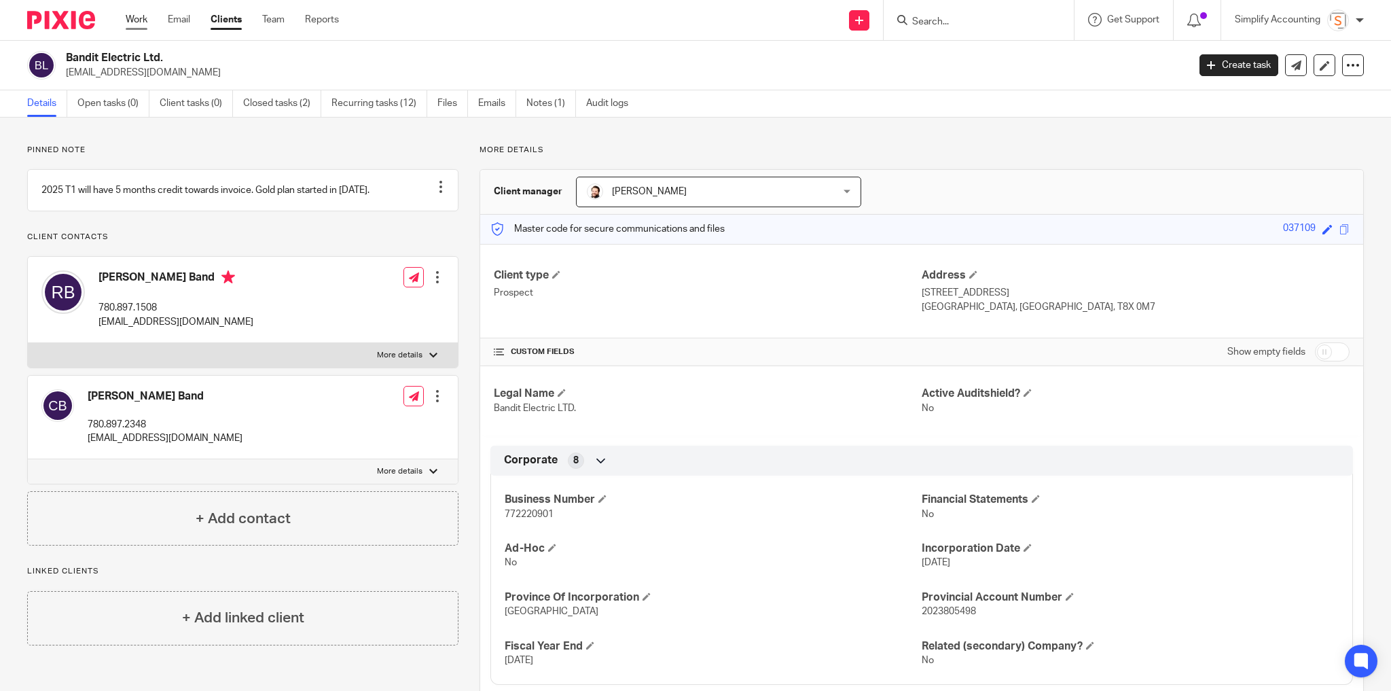
drag, startPoint x: 141, startPoint y: 20, endPoint x: 131, endPoint y: 20, distance: 10.2
click at [141, 20] on link "Work" at bounding box center [137, 20] width 22 height 14
